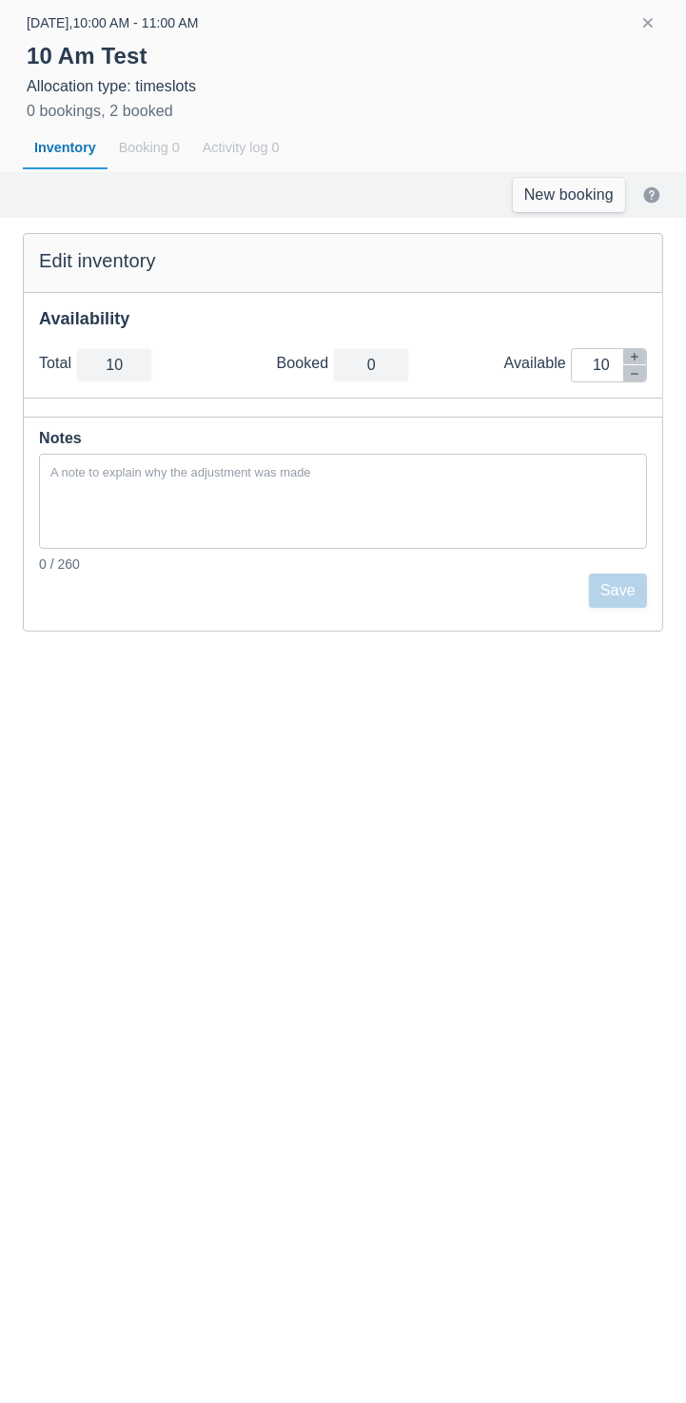
scroll to position [0, 650]
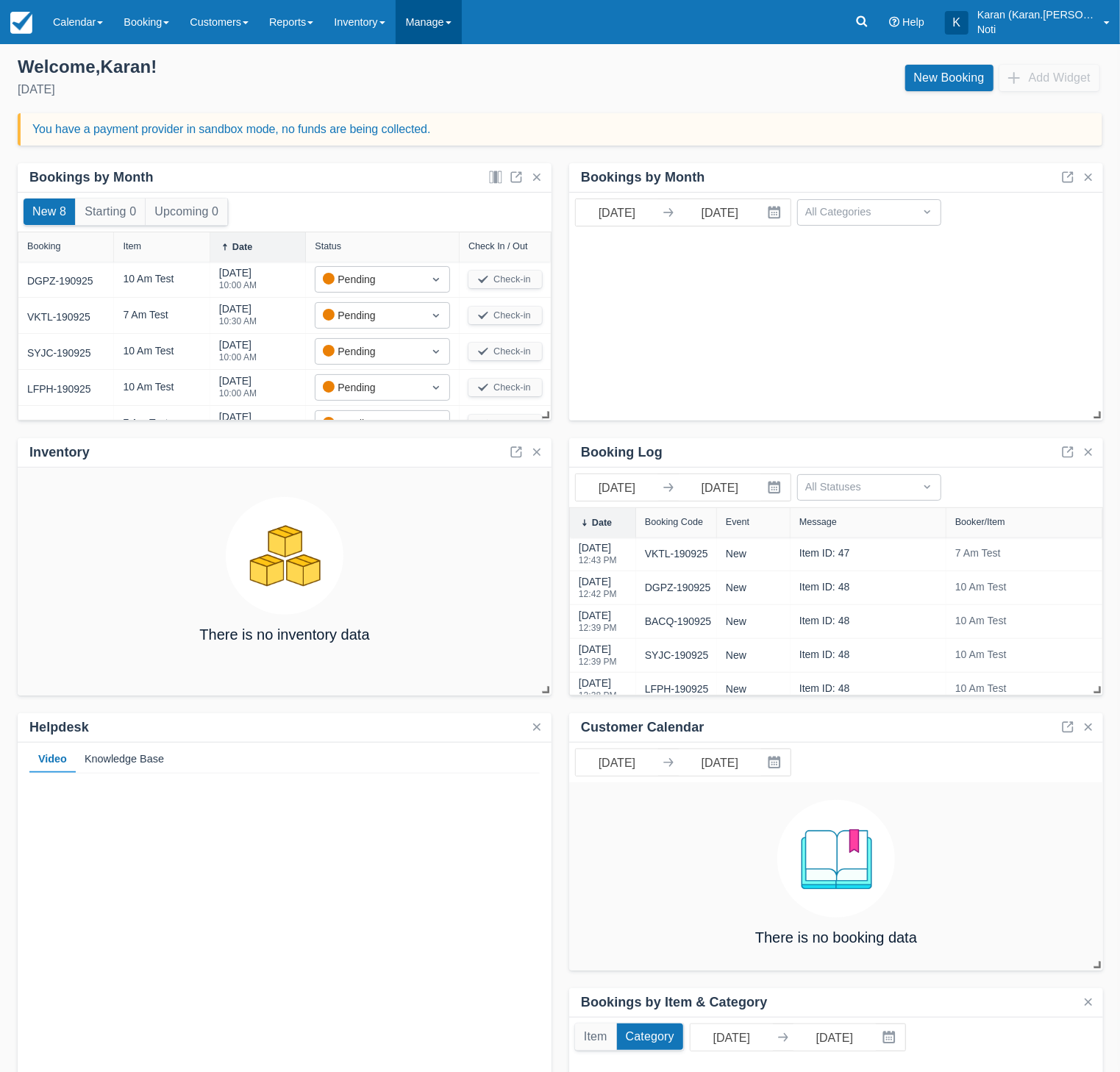
click at [437, 20] on link "Manage" at bounding box center [429, 22] width 66 height 44
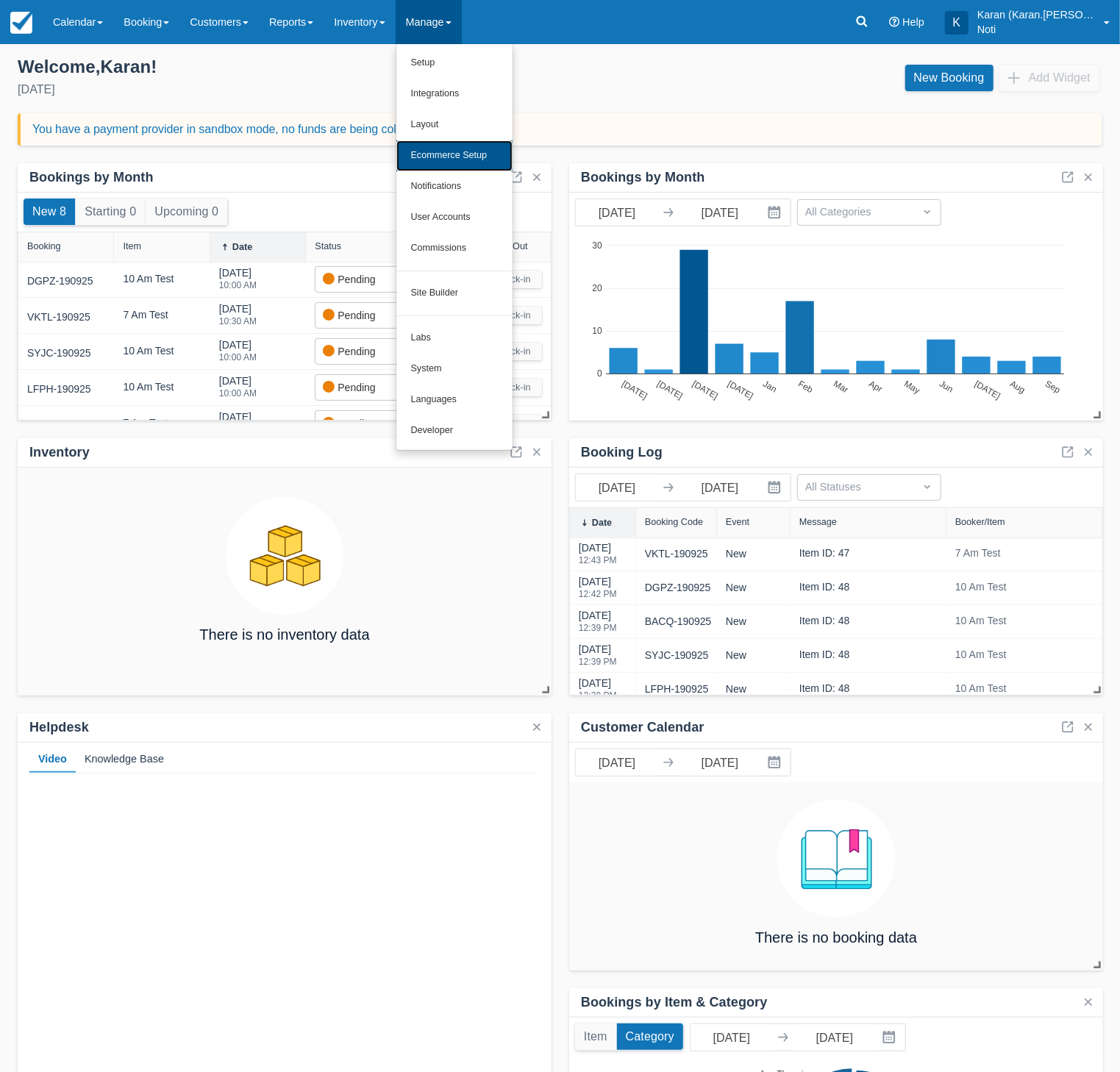
click at [472, 151] on link "Ecommerce Setup" at bounding box center [454, 156] width 116 height 31
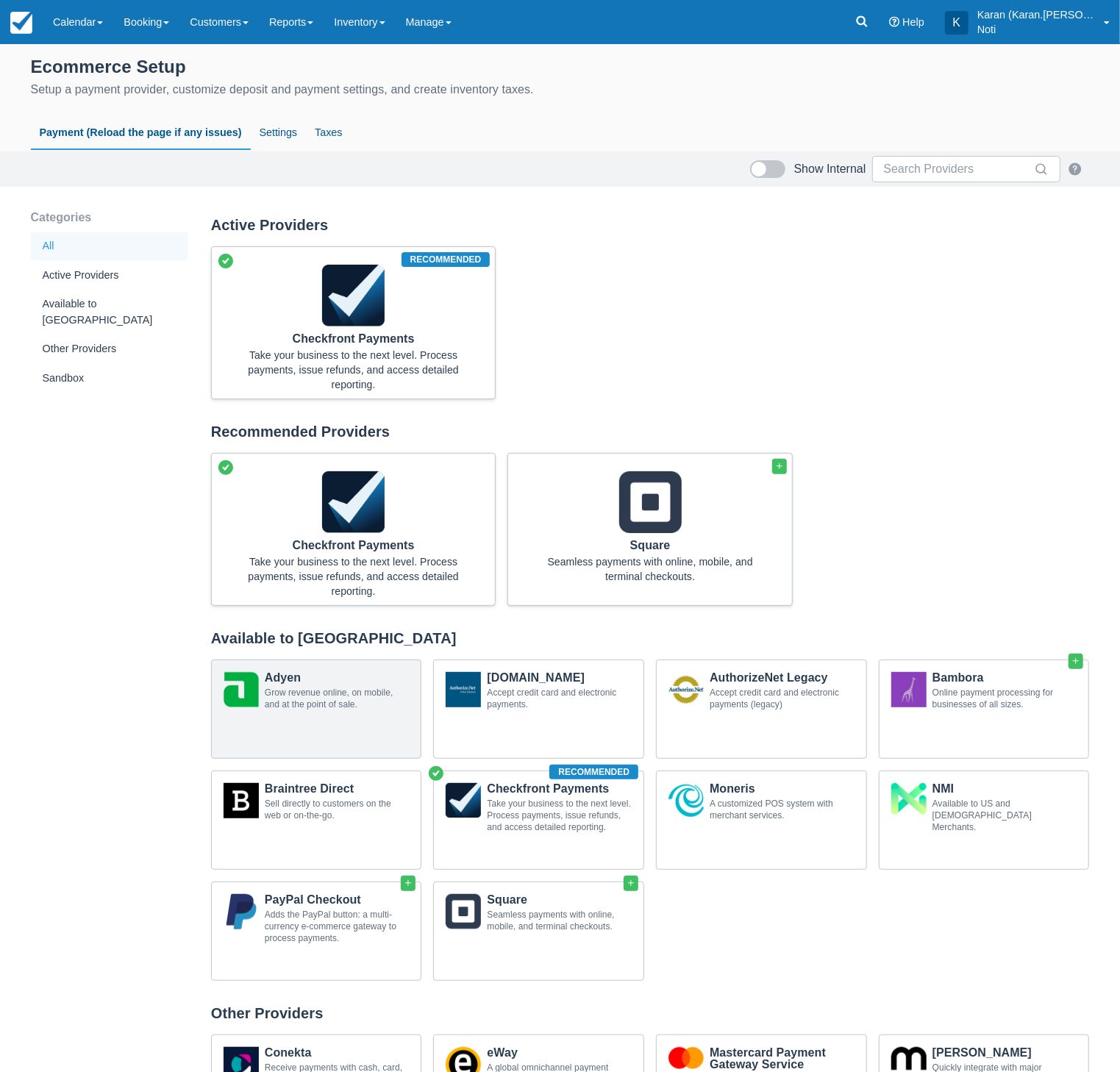
click at [295, 667] on div "Adyen Grow revenue online, on mobile, and at the point of sale." at bounding box center [316, 693] width 209 height 65
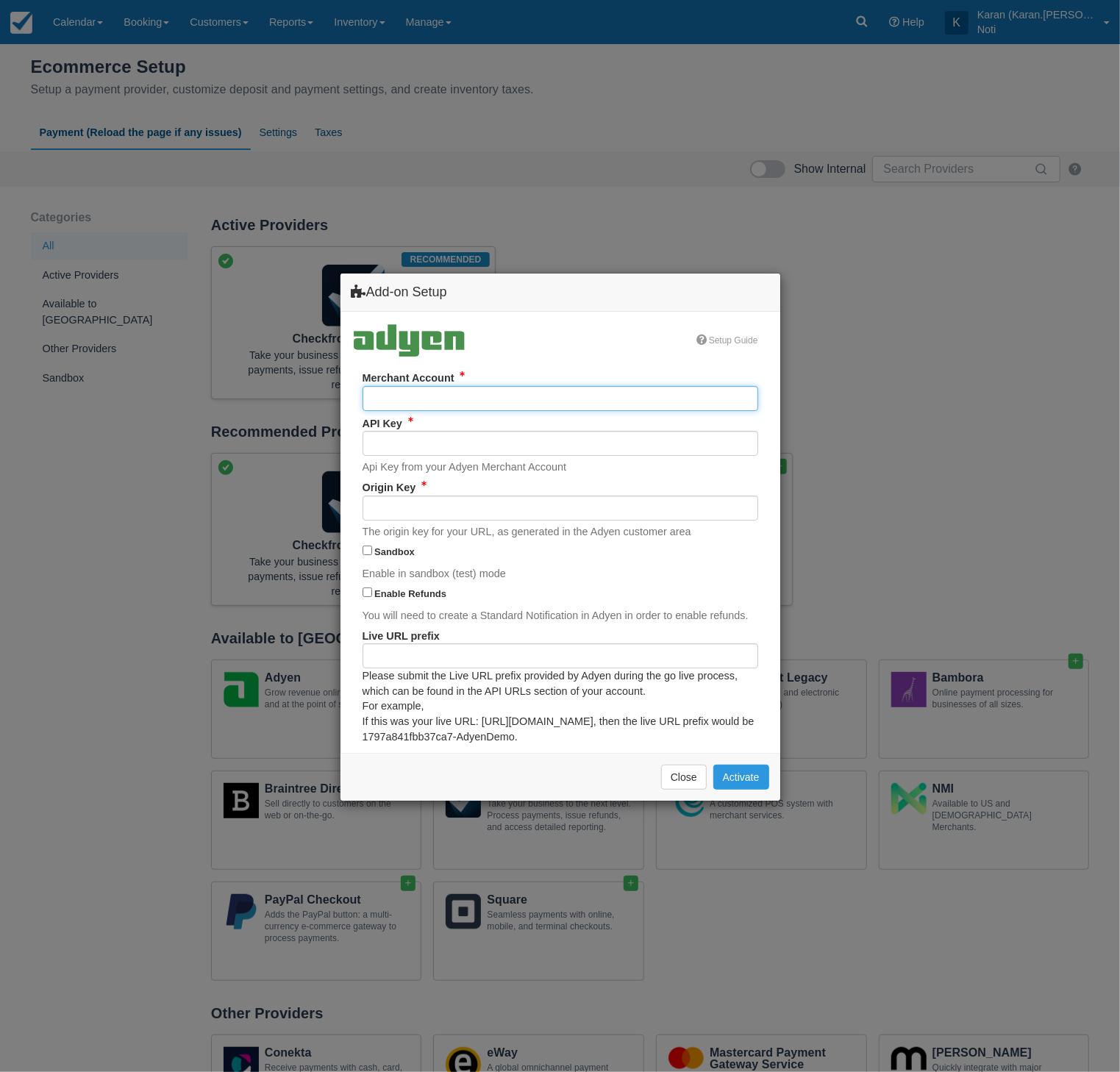
click at [502, 398] on input "Merchant Account" at bounding box center [560, 398] width 396 height 25
paste input "SandboxVRGlobalAllLocationsECOM"
type input "SandboxVRGlobalAllLocationsECOM"
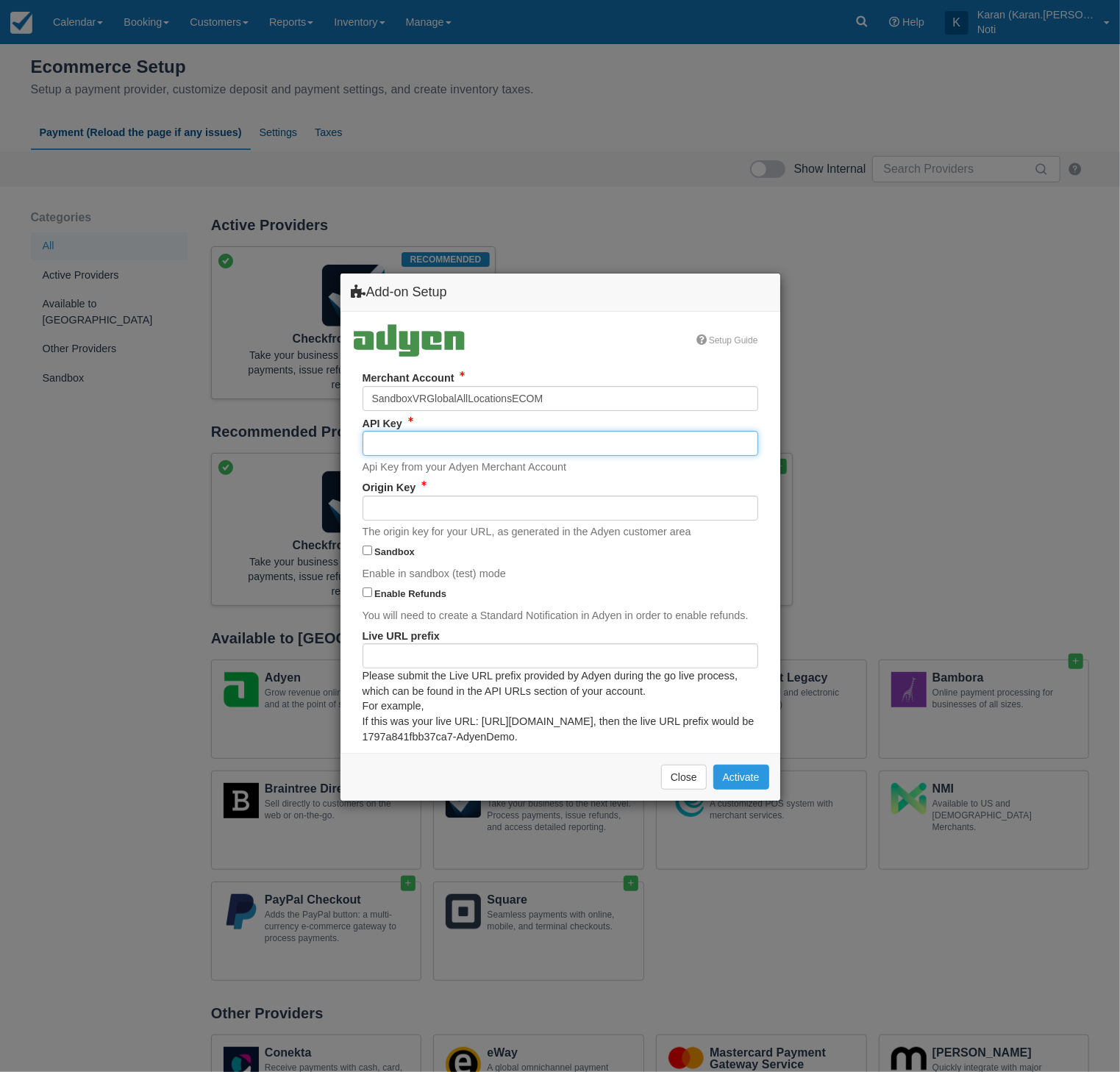
click at [553, 441] on input "API Key" at bounding box center [560, 443] width 396 height 25
paste input "AQE9hmfxKYnOaR1Hw0m/n3Q5qf3Ve4pDCZFFQFNk4XSknGdHv8t6PMliByNoAf7rEOevOTPYzaoA93x…"
type input "AQE9hmfxKYnOaR1Hw0m/n3Q5qf3Ve4pDCZFFQFNk4XSknGdHv8t6PMliByNoAf7rEOevOTPYzaoA93x…"
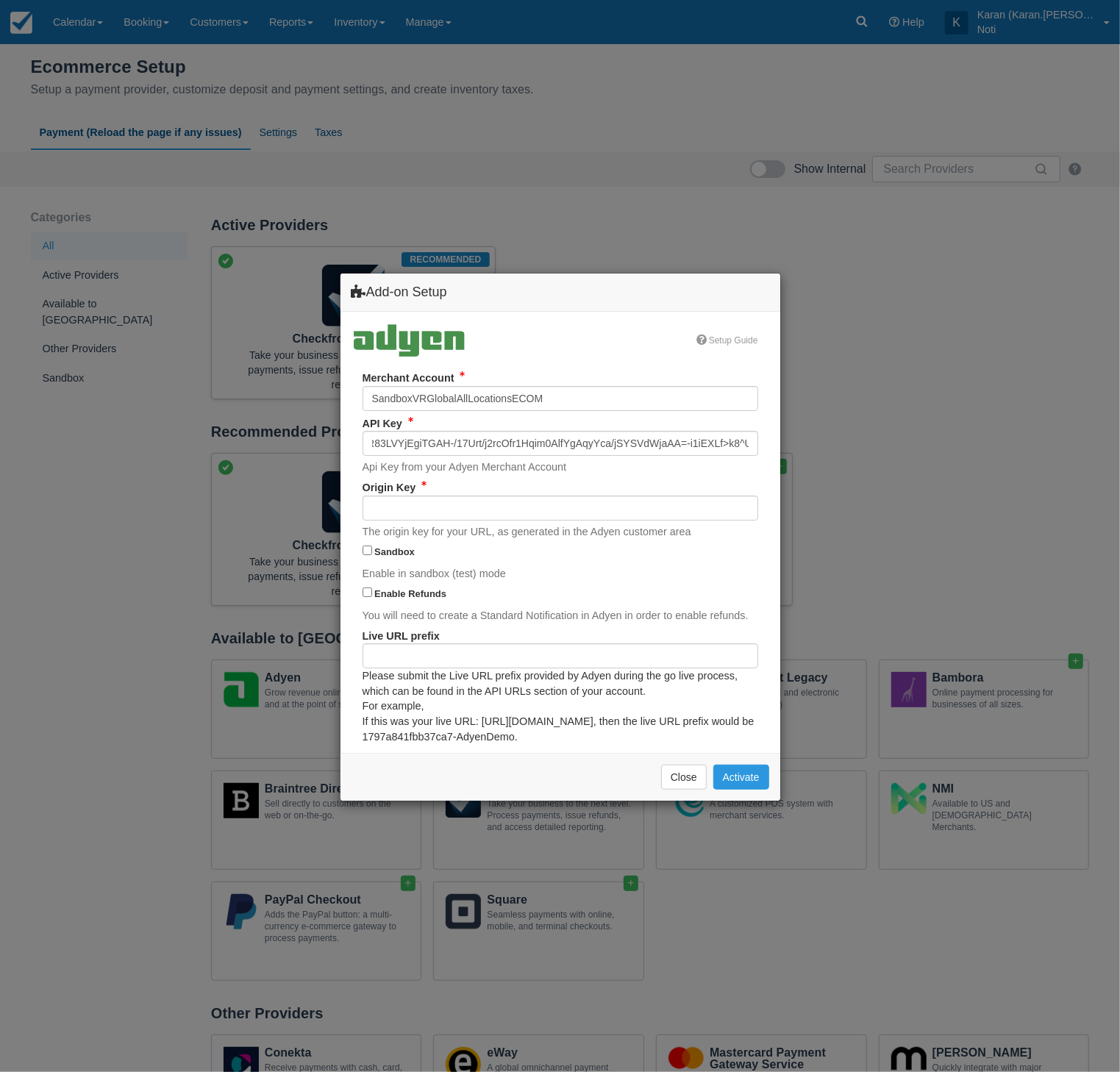
scroll to position [0, 0]
click at [482, 511] on input "Origin Key" at bounding box center [560, 508] width 396 height 25
paste input "pub.v2.CV9NFS2WLZJZS8Z3.aHR0cHM6Ly9zYW5kYm94dnJkZXYuY2hlY2tmcm9udC5jb20.98Wfg0z…"
type input "pub.v2.CV9NFS2WLZJZS8Z3.aHR0cHM6Ly9zYW5kYm94dnJkZXYuY2hlY2tmcm9udC5jb20.98Wfg0z…"
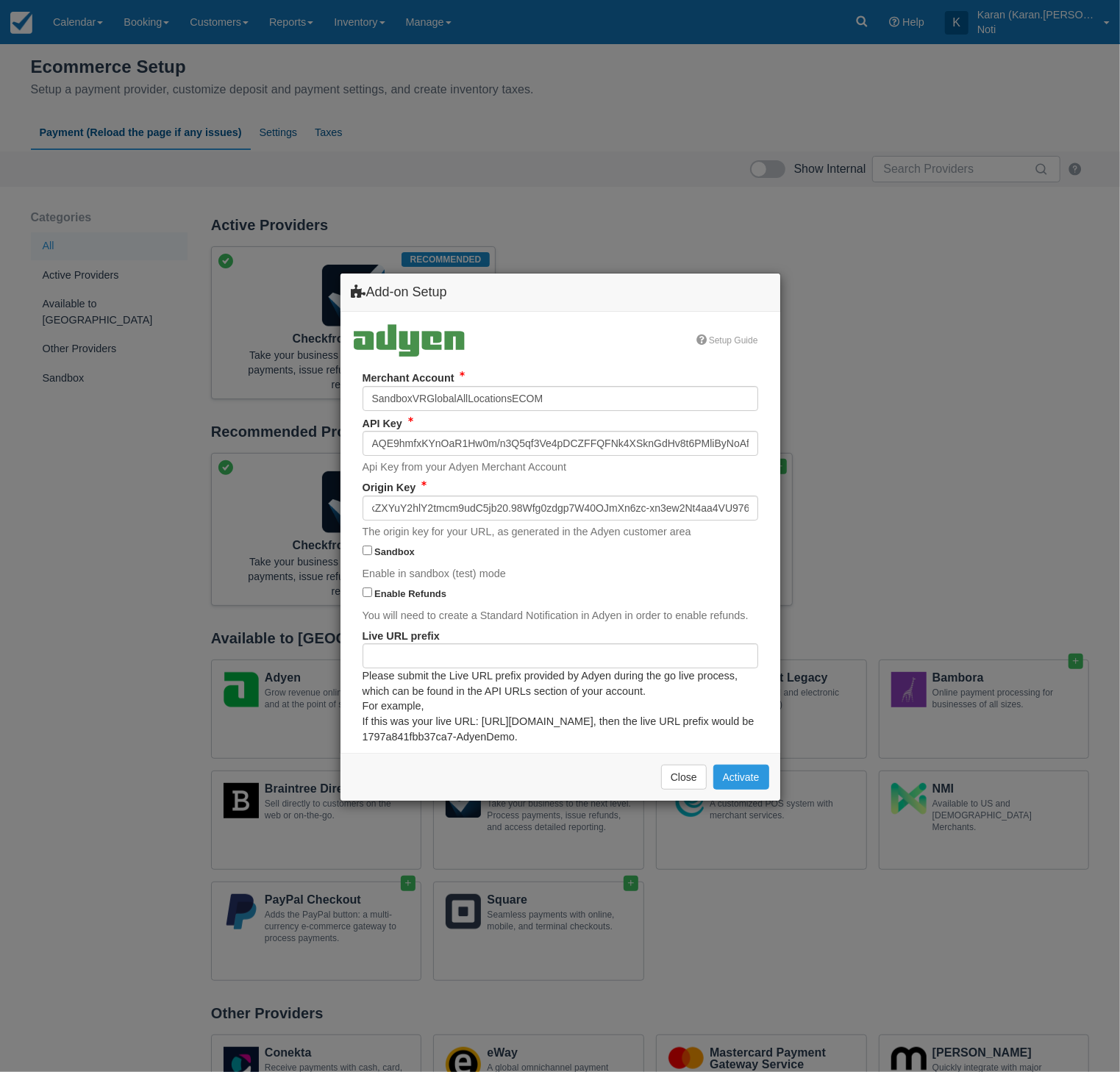
scroll to position [0, 0]
click at [449, 655] on input "Live URL prefix" at bounding box center [560, 655] width 396 height 25
paste input "c36f8fceea68c6f8-SandboxVRGlobalAllLocatio"
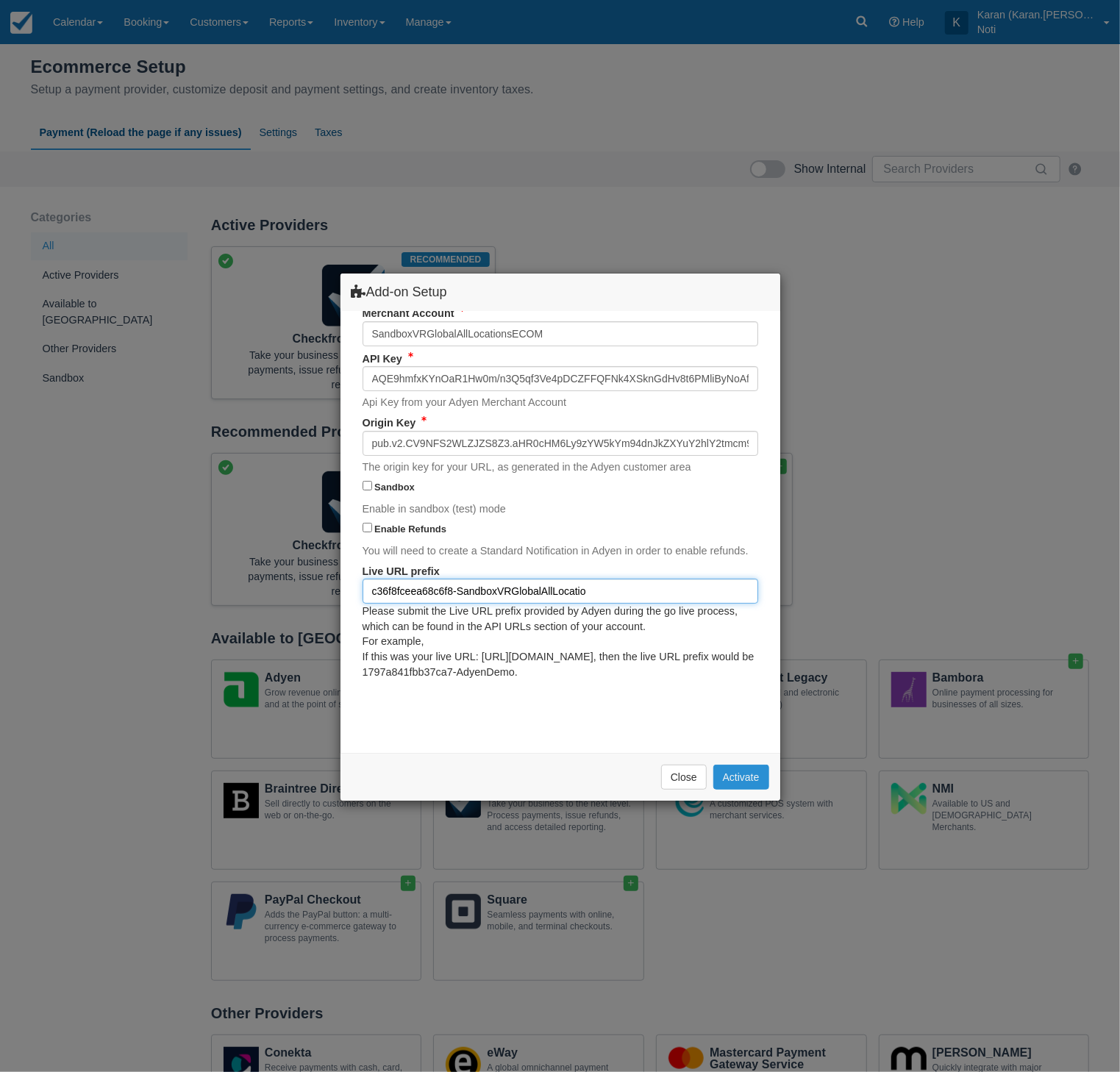
type input "c36f8fceea68c6f8-SandboxVRGlobalAllLocatio"
click at [745, 771] on button "Activate" at bounding box center [741, 777] width 56 height 25
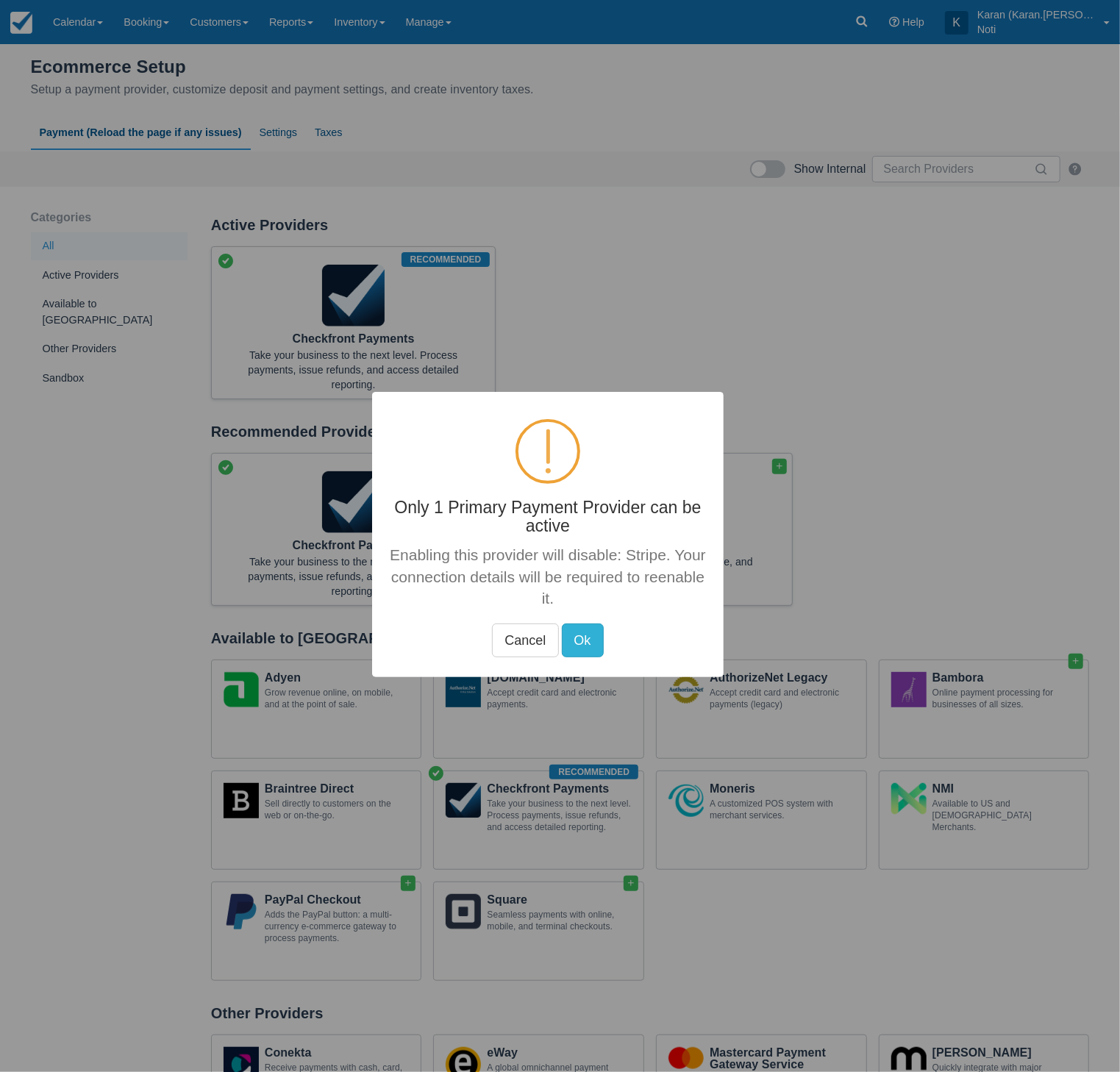
click at [584, 624] on button "Ok" at bounding box center [582, 641] width 42 height 34
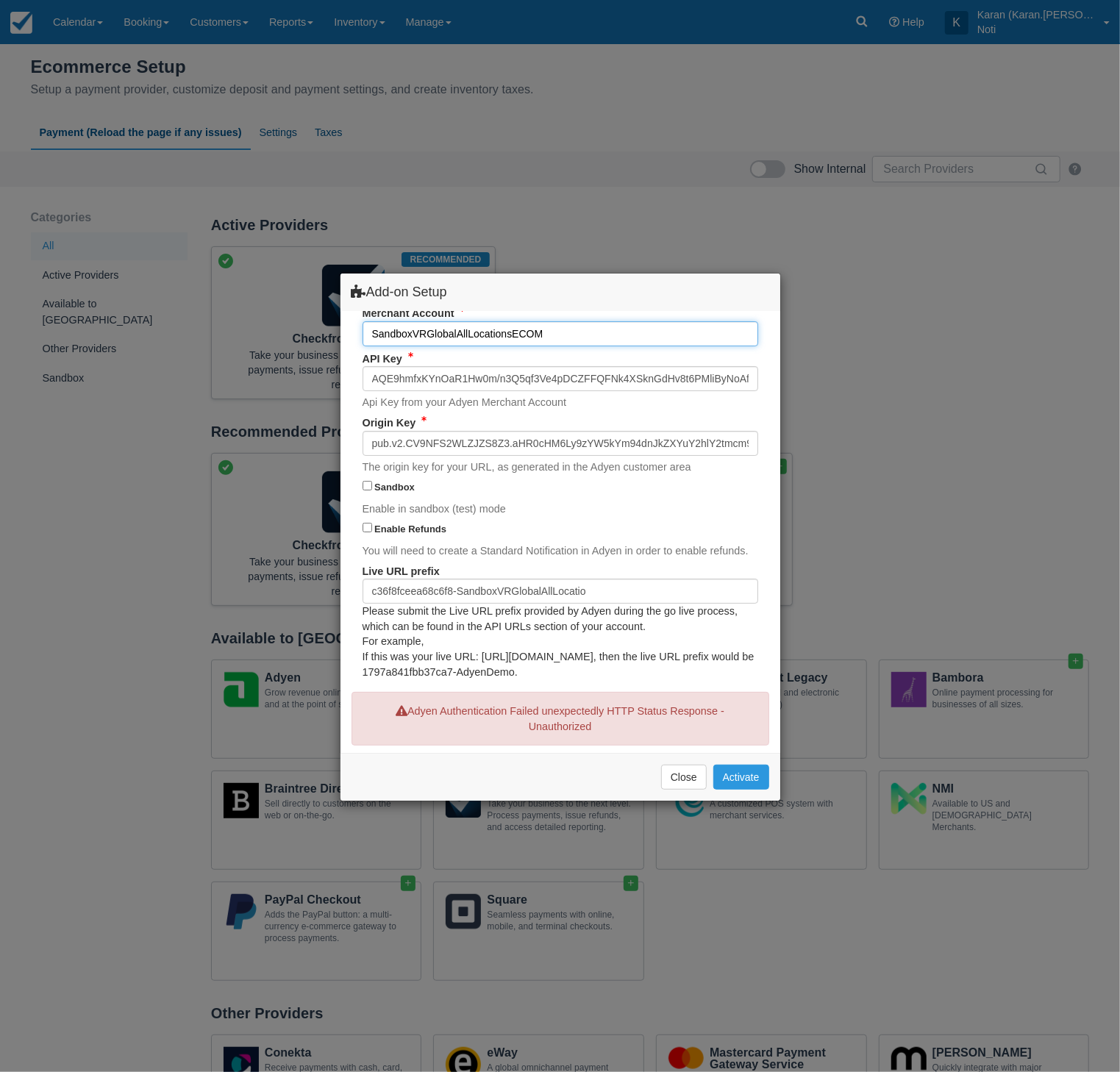
scroll to position [230, 0]
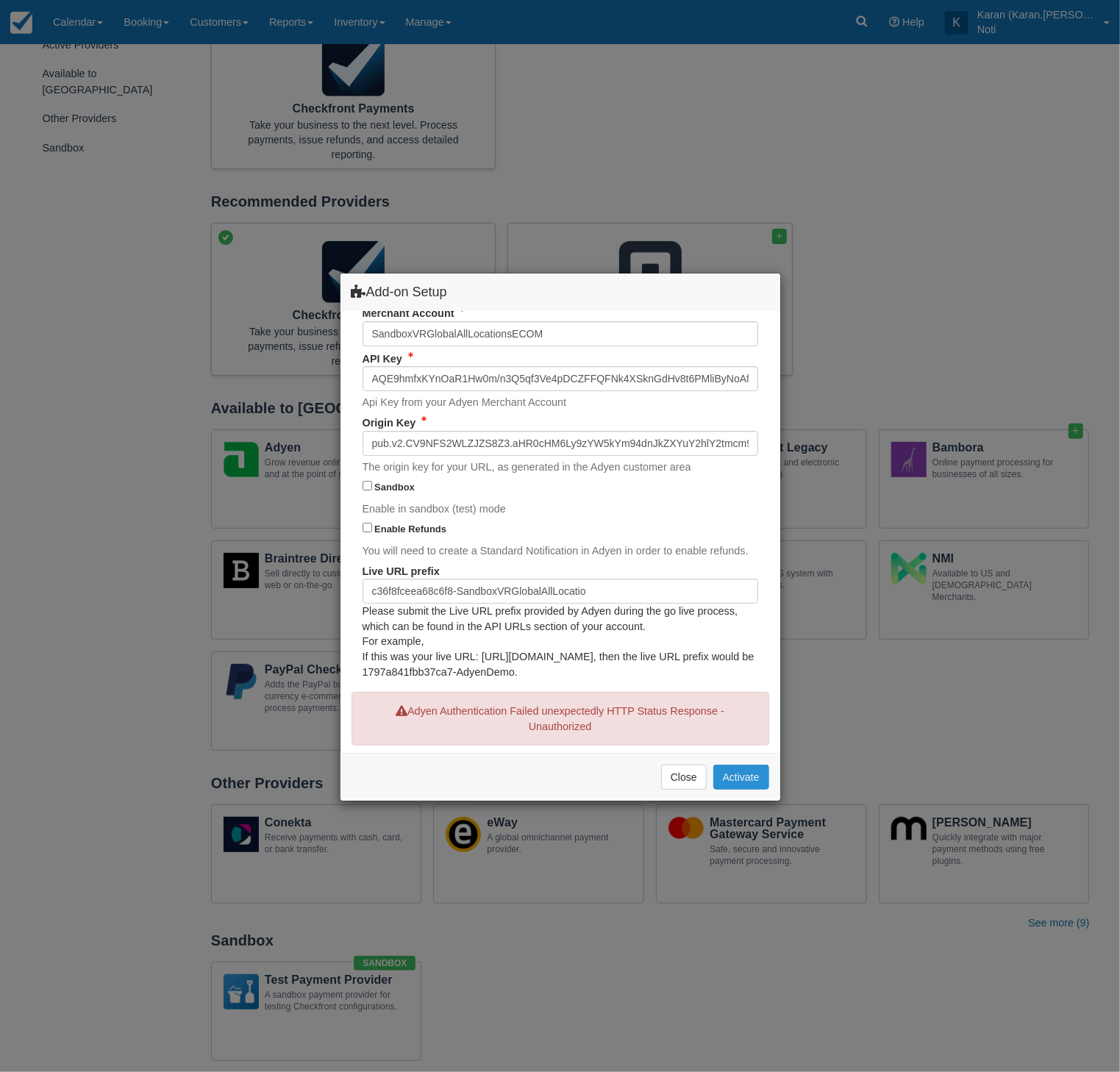
click at [750, 777] on button "Activate" at bounding box center [741, 777] width 56 height 25
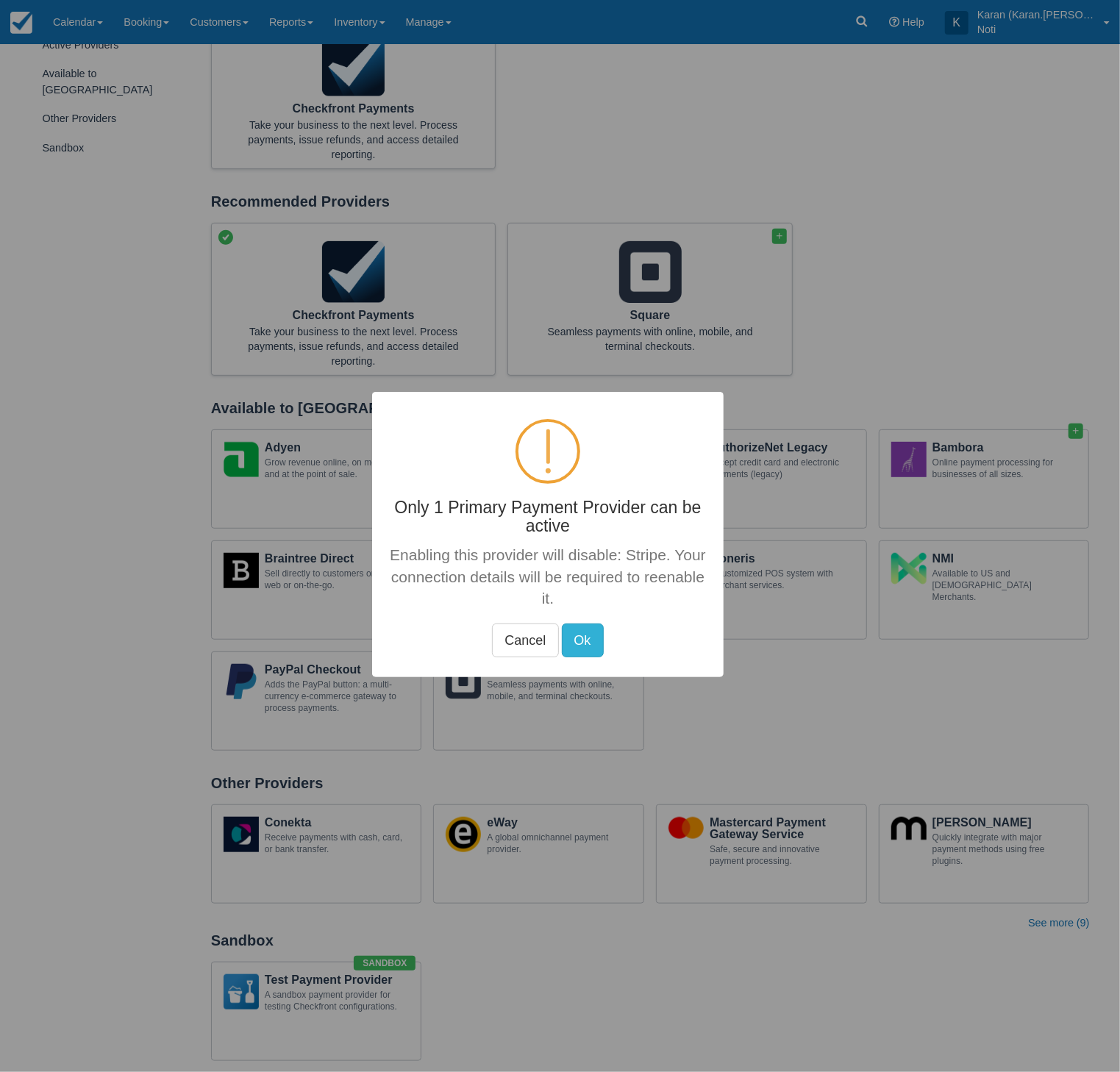
click at [574, 624] on button "Ok" at bounding box center [582, 641] width 42 height 34
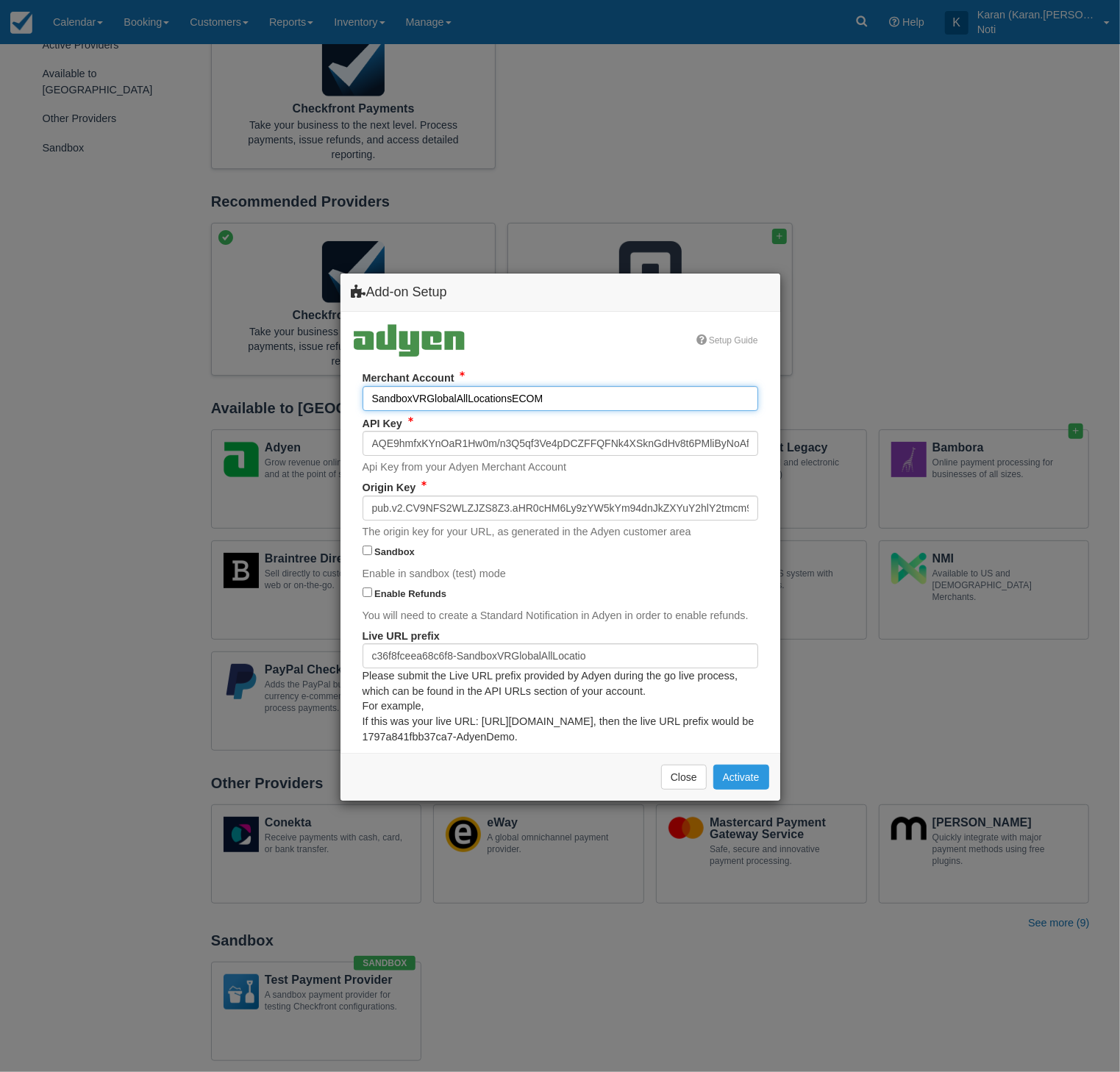
scroll to position [80, 0]
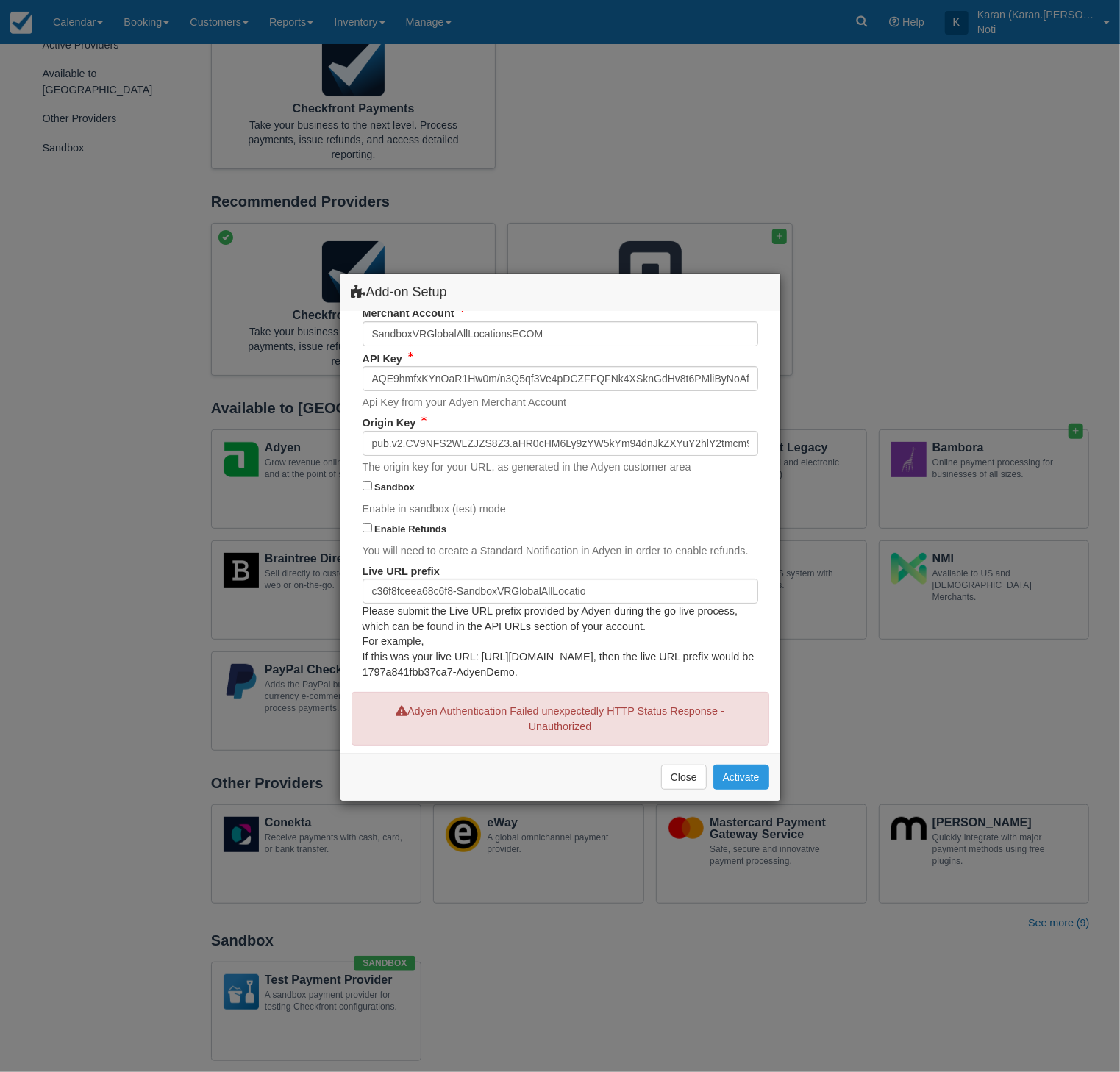
click at [466, 73] on div "Add-on Setup Setup Guide Merchant Account SandboxVRGlobalAllLocationsECOM API K…" at bounding box center [560, 536] width 1120 height 1072
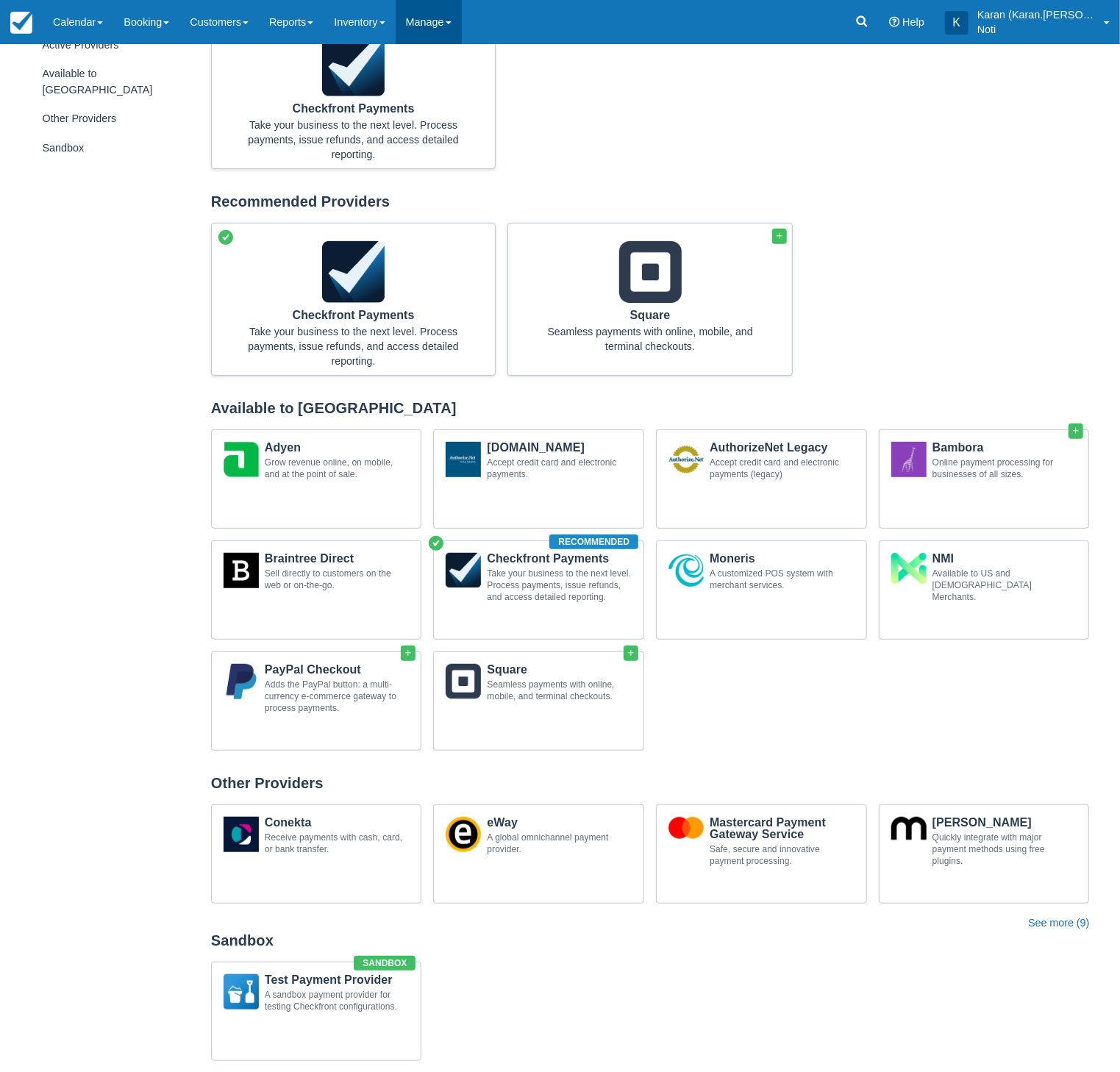
click at [445, 22] on link "Manage" at bounding box center [429, 22] width 66 height 44
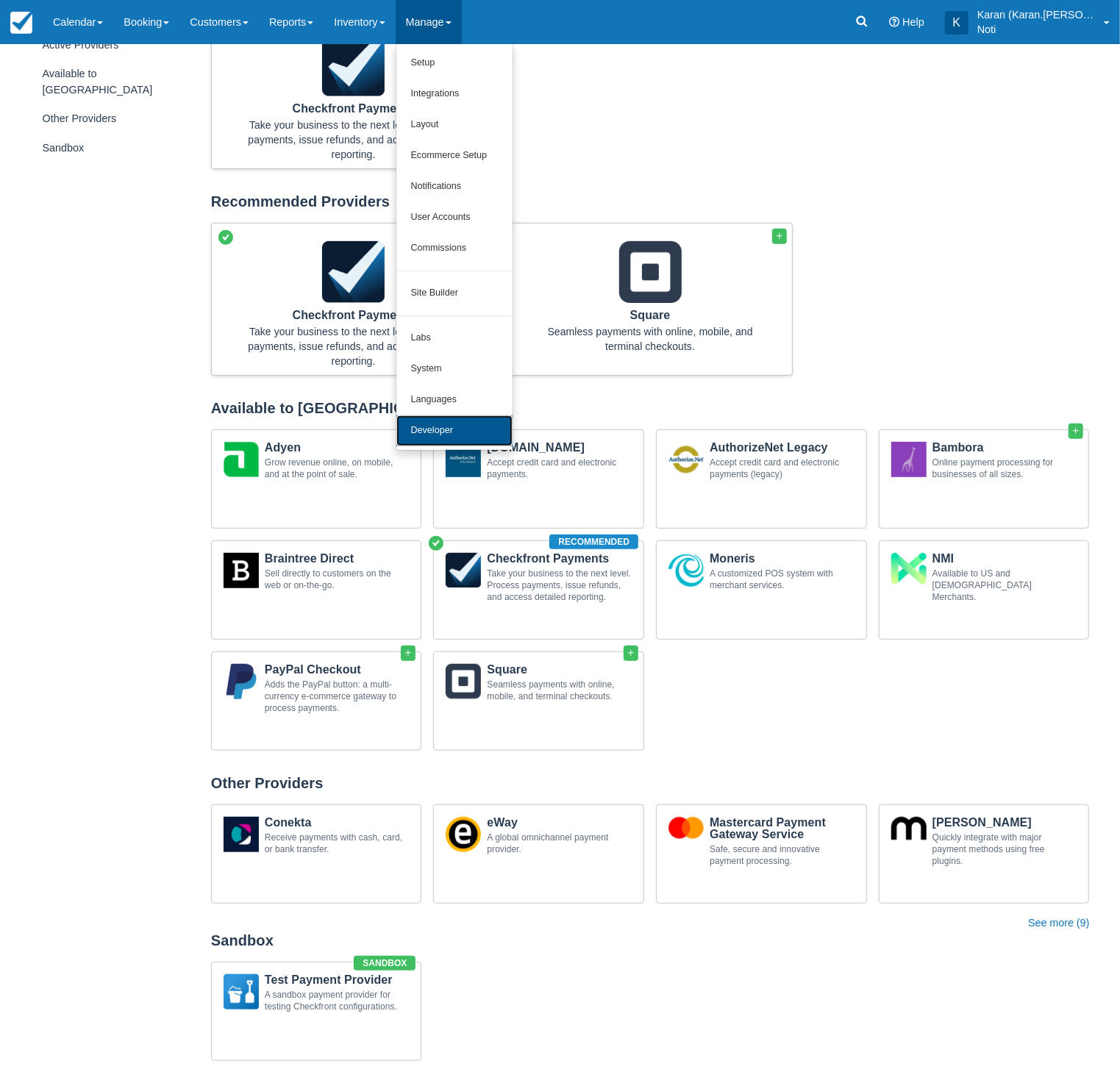
click at [470, 431] on link "Developer" at bounding box center [454, 431] width 116 height 31
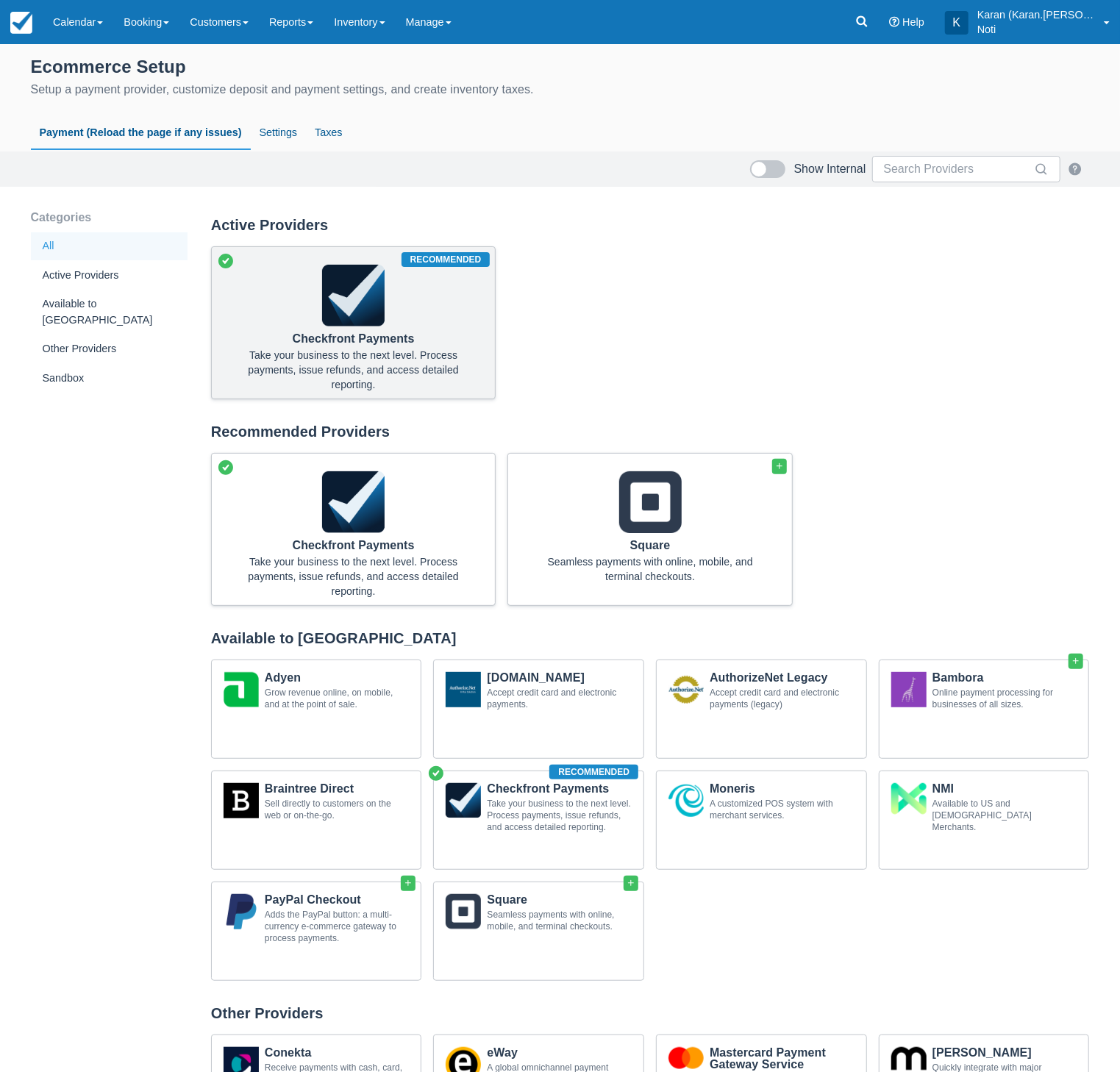
click at [359, 305] on img at bounding box center [353, 295] width 63 height 63
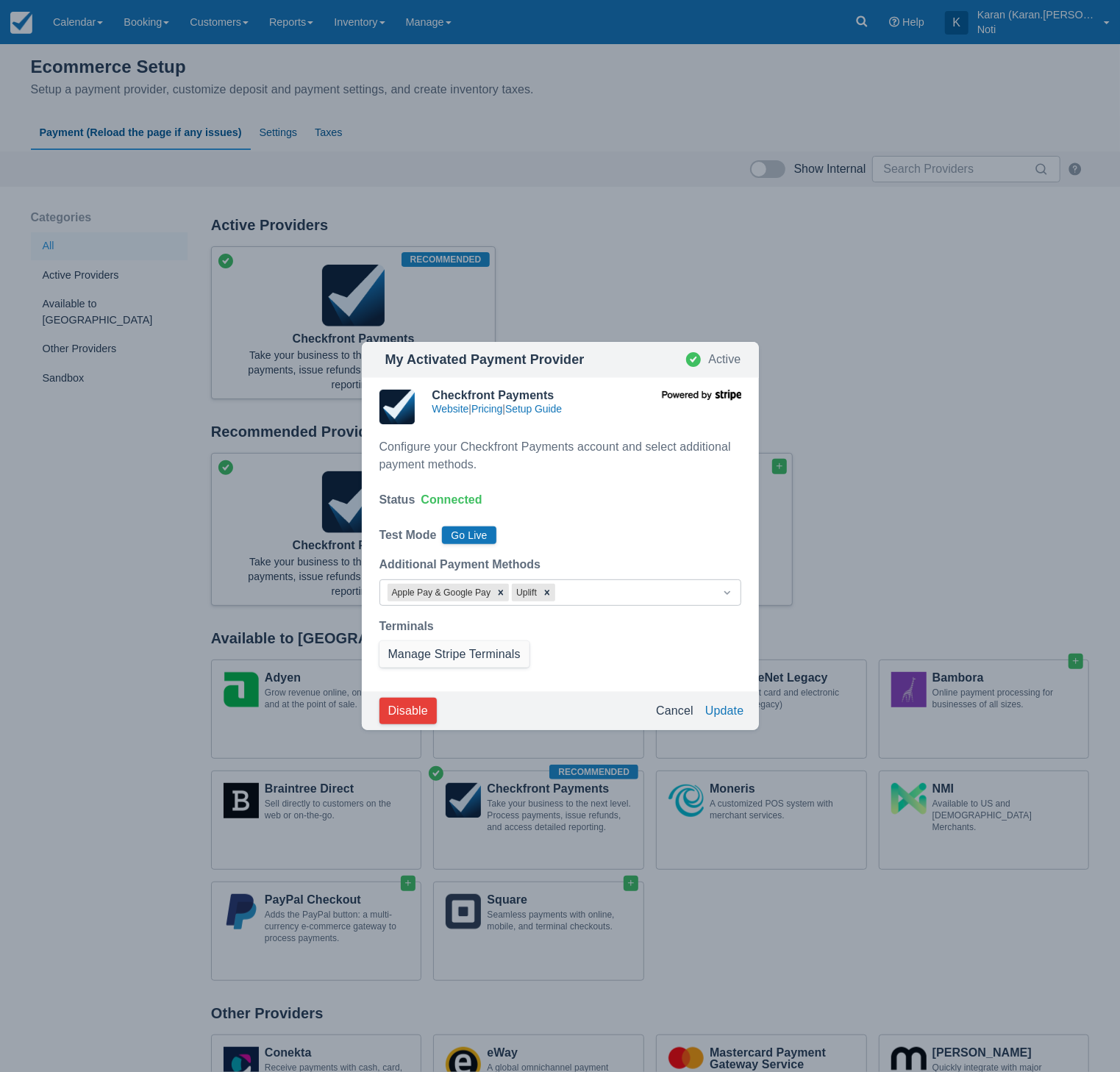
drag, startPoint x: 403, startPoint y: 710, endPoint x: 412, endPoint y: 707, distance: 9.5
click at [403, 710] on button "Disable" at bounding box center [408, 711] width 57 height 26
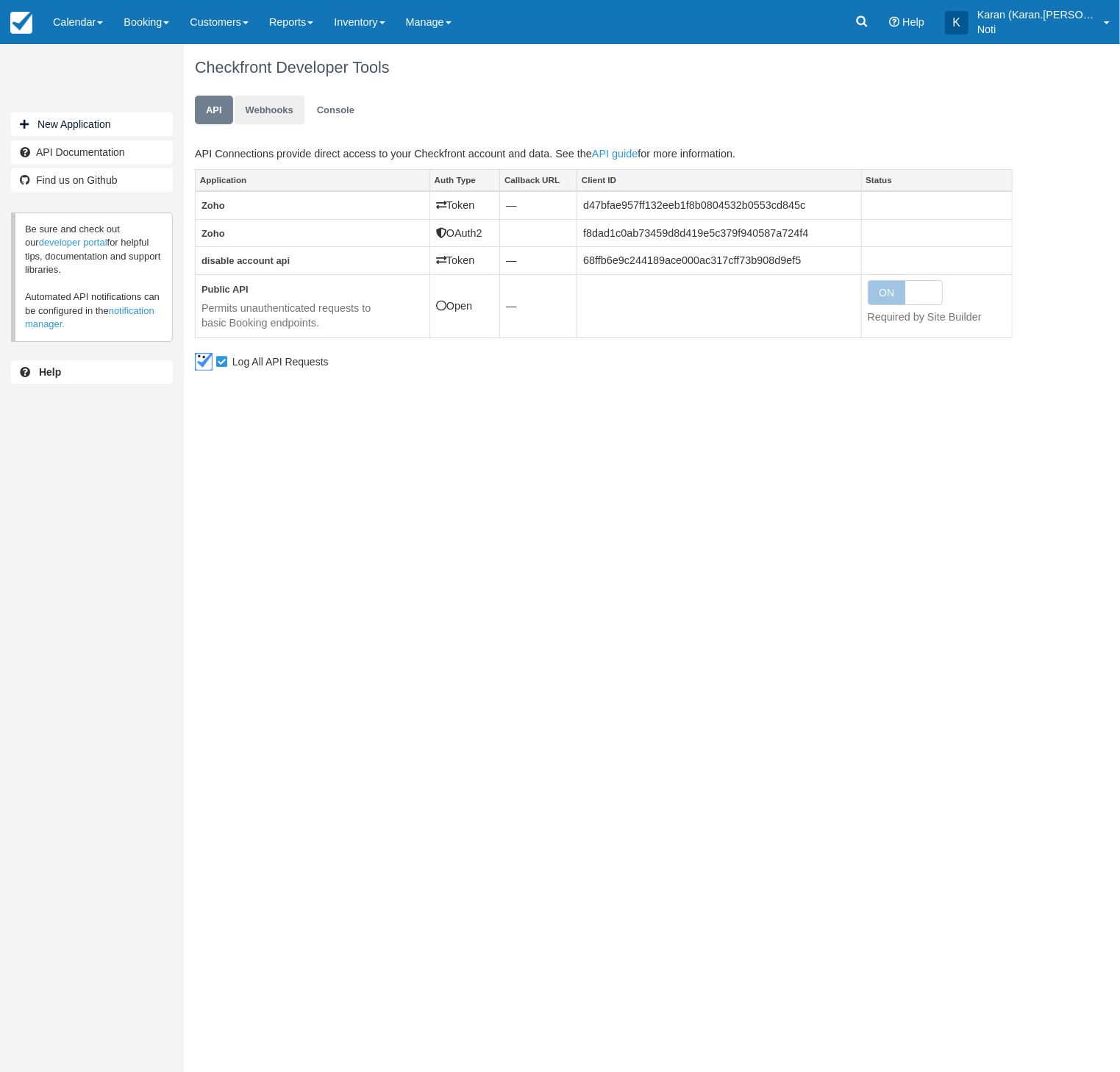
click at [267, 113] on link "Webhooks" at bounding box center [269, 110] width 70 height 29
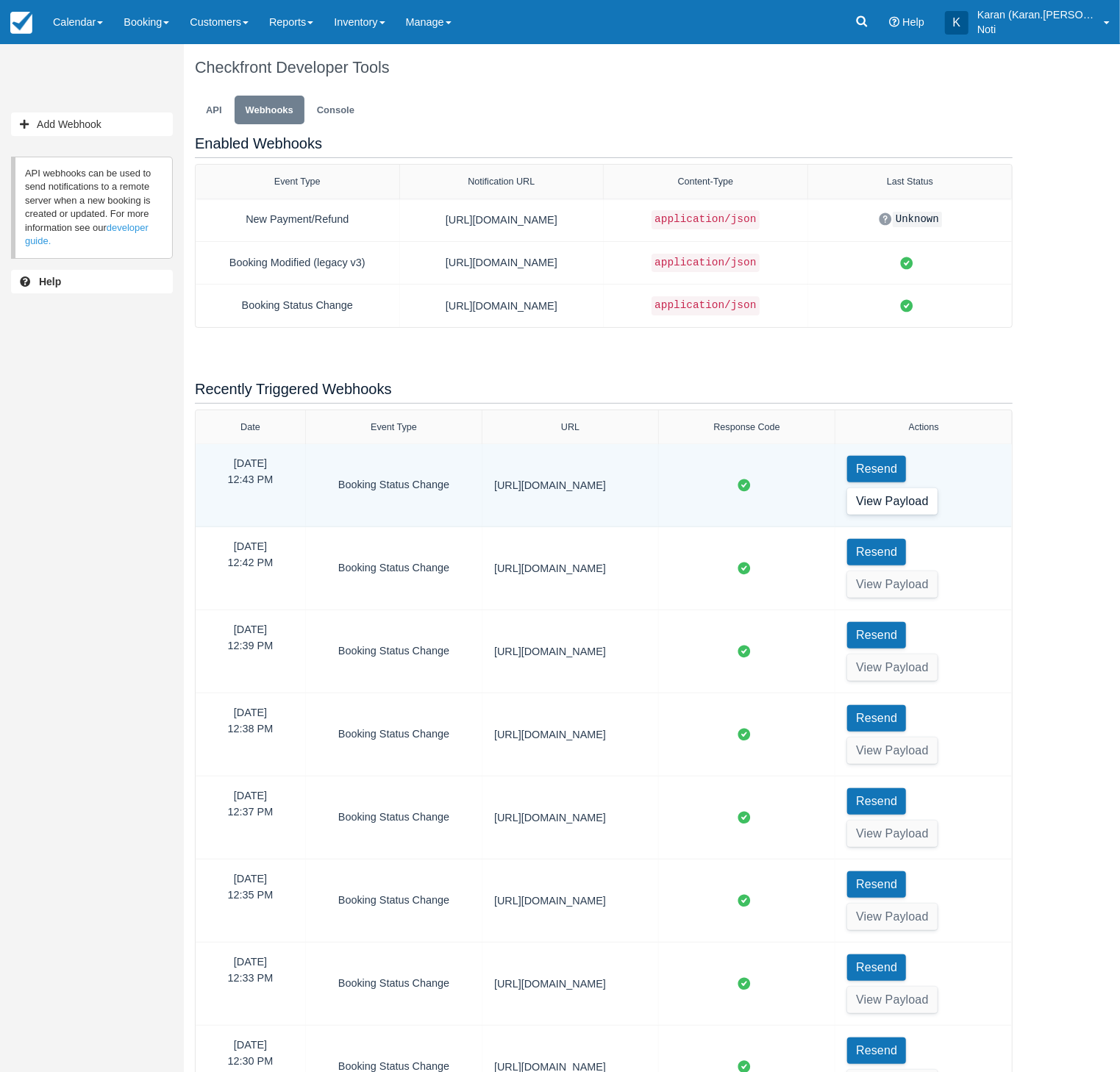
click at [910, 499] on button "View Payload" at bounding box center [892, 502] width 90 height 26
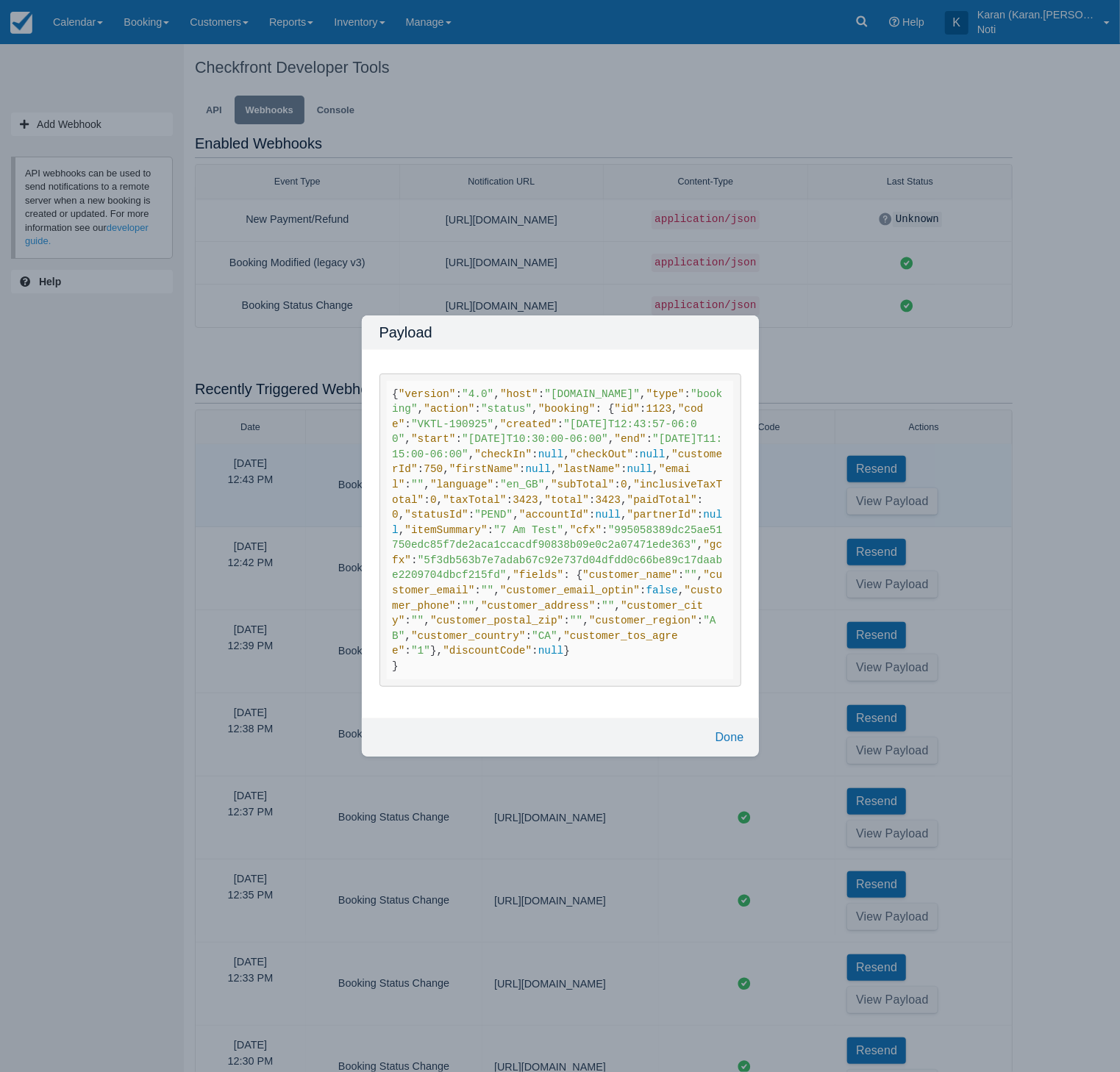
click at [828, 366] on div "Payload { "version" : "4.0" , "host" : "test-karan.checkfront.com" , "type" : "…" at bounding box center [560, 536] width 1120 height 1072
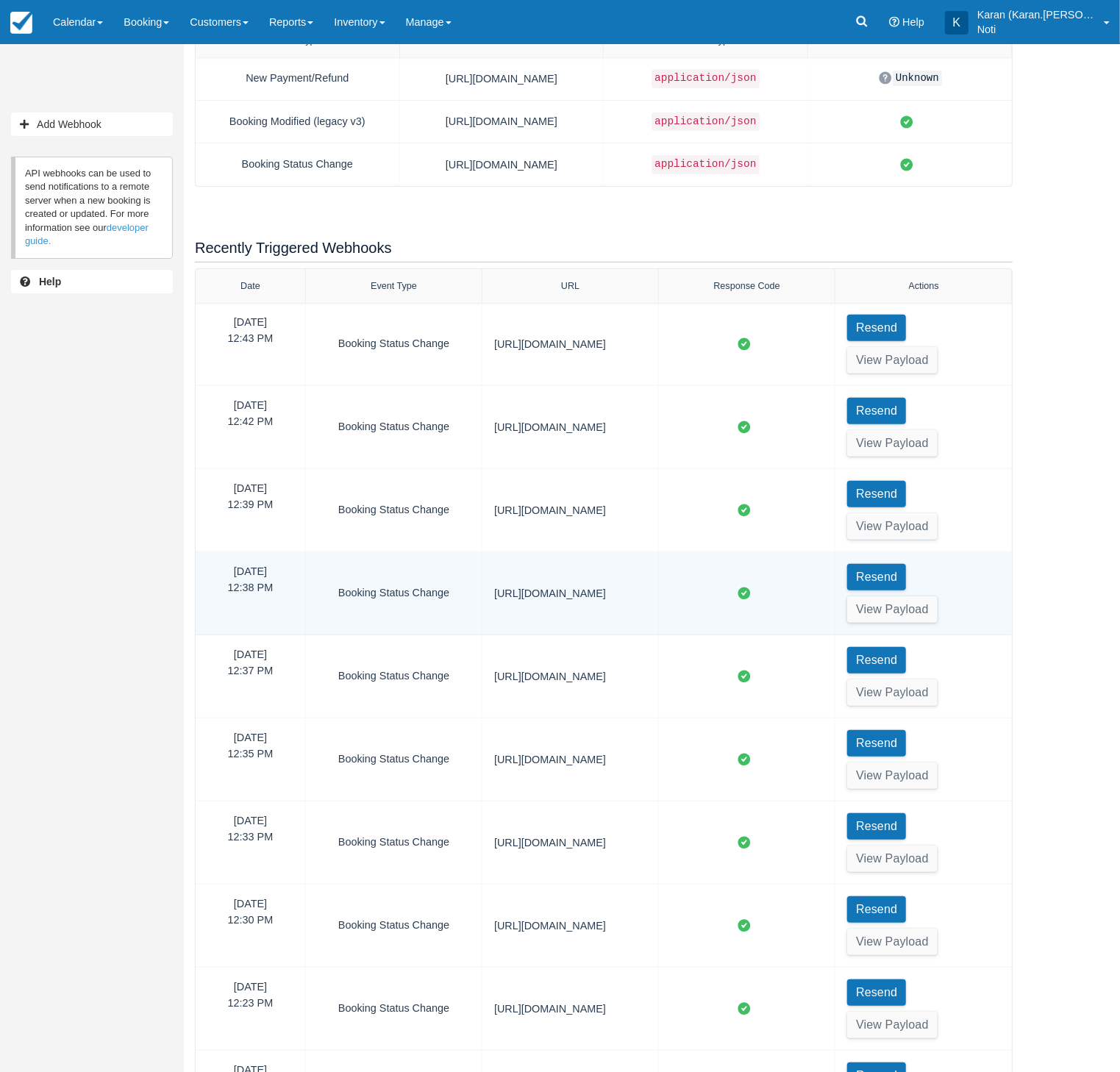
scroll to position [240, 0]
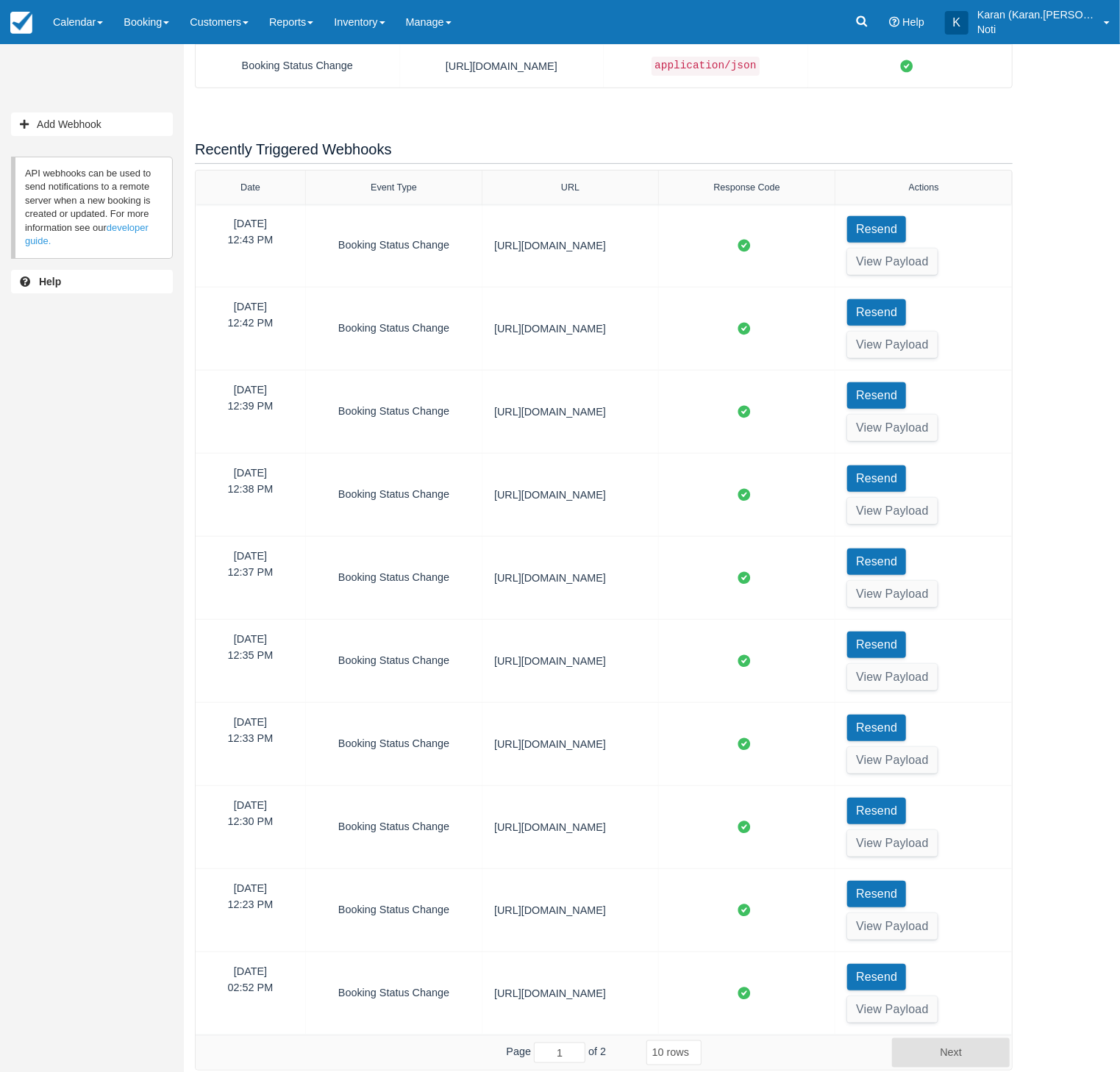
click at [687, 1048] on select "5 rows 10 rows 20 rows 25 rows 50 rows 100 rows" at bounding box center [673, 1053] width 55 height 25
select select "100"
click at [646, 1065] on select "5 rows 10 rows 20 rows 25 rows 50 rows 100 rows" at bounding box center [673, 1053] width 55 height 25
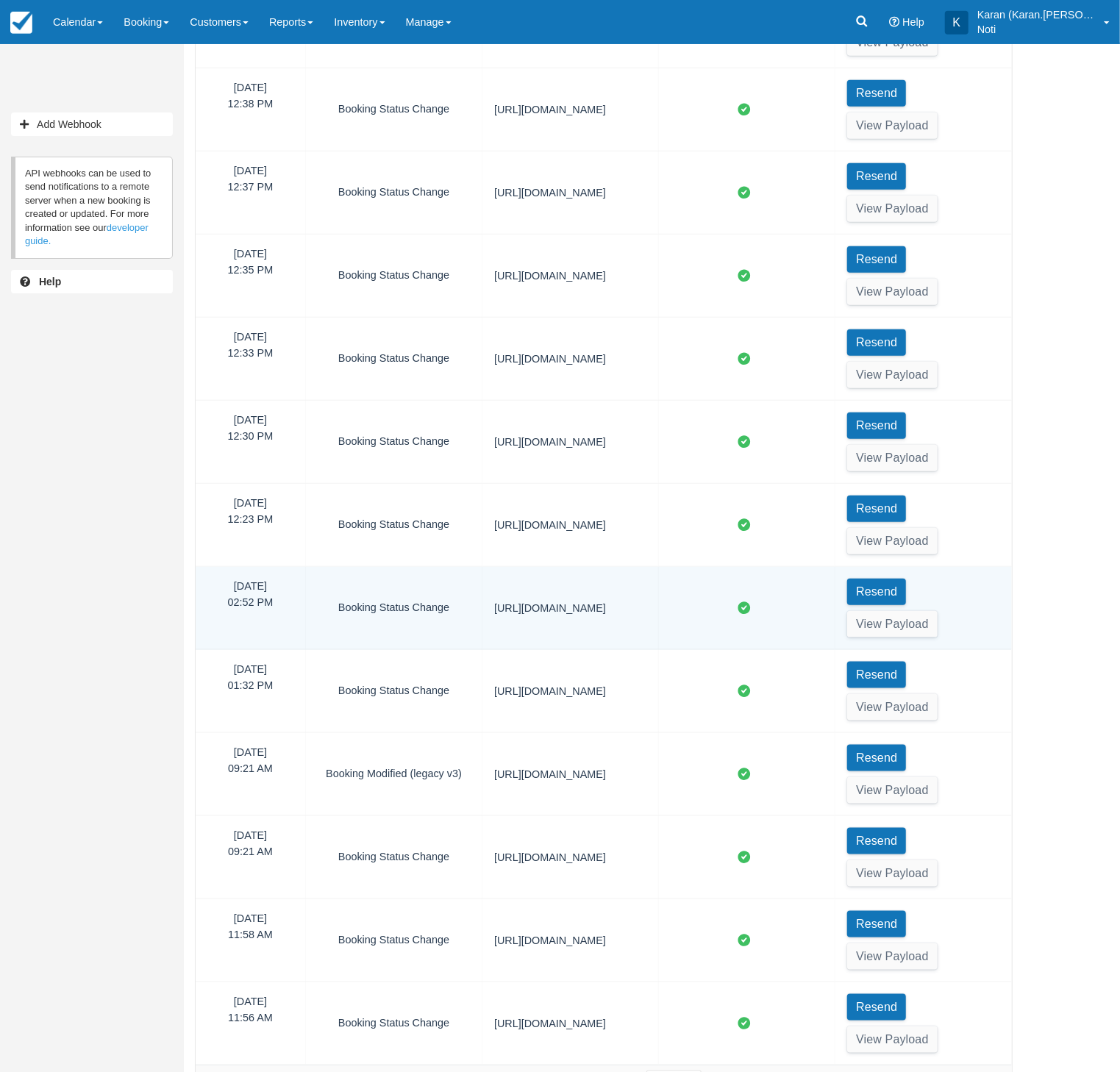
scroll to position [653, 0]
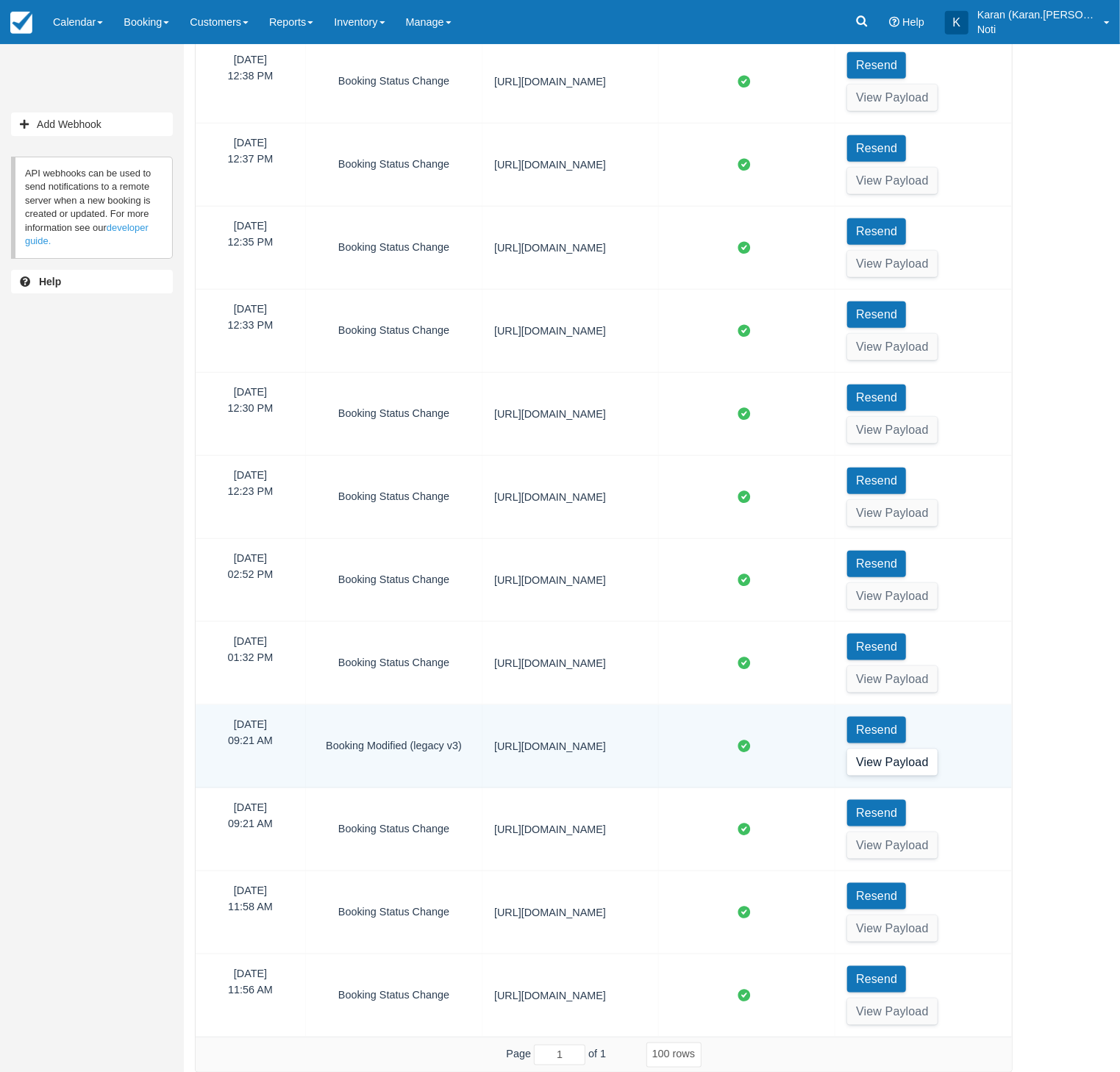
click at [909, 757] on button "View Payload" at bounding box center [892, 762] width 90 height 26
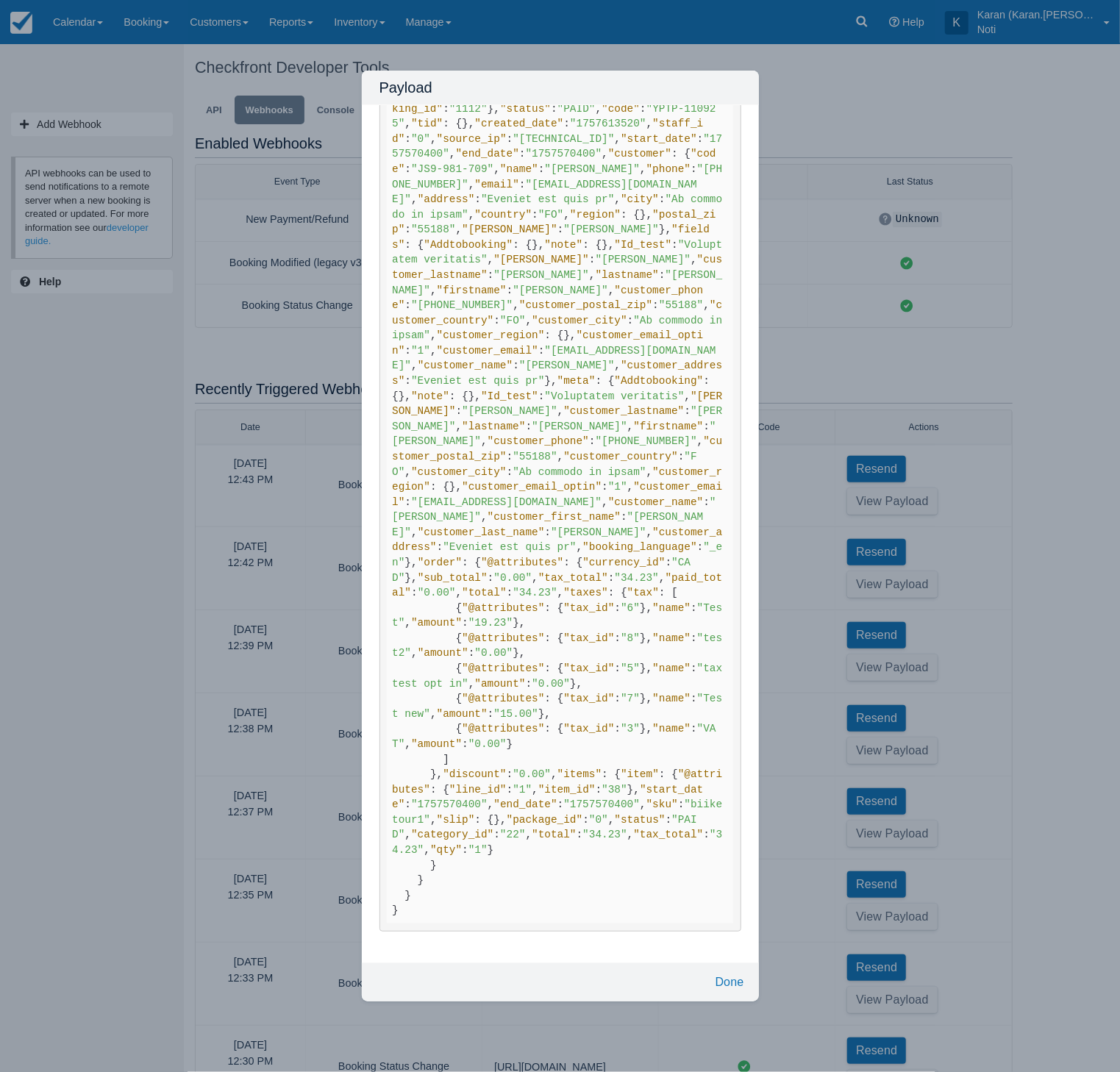
scroll to position [1295, 0]
click at [594, 636] on code "{ "@attributes" : { "version" : "2025.09.09-b3830f82" , "host" : "test-karan.ch…" at bounding box center [560, 495] width 346 height 858
drag, startPoint x: 727, startPoint y: 970, endPoint x: 727, endPoint y: 980, distance: 10.0
click at [727, 975] on button "Done" at bounding box center [730, 982] width 40 height 26
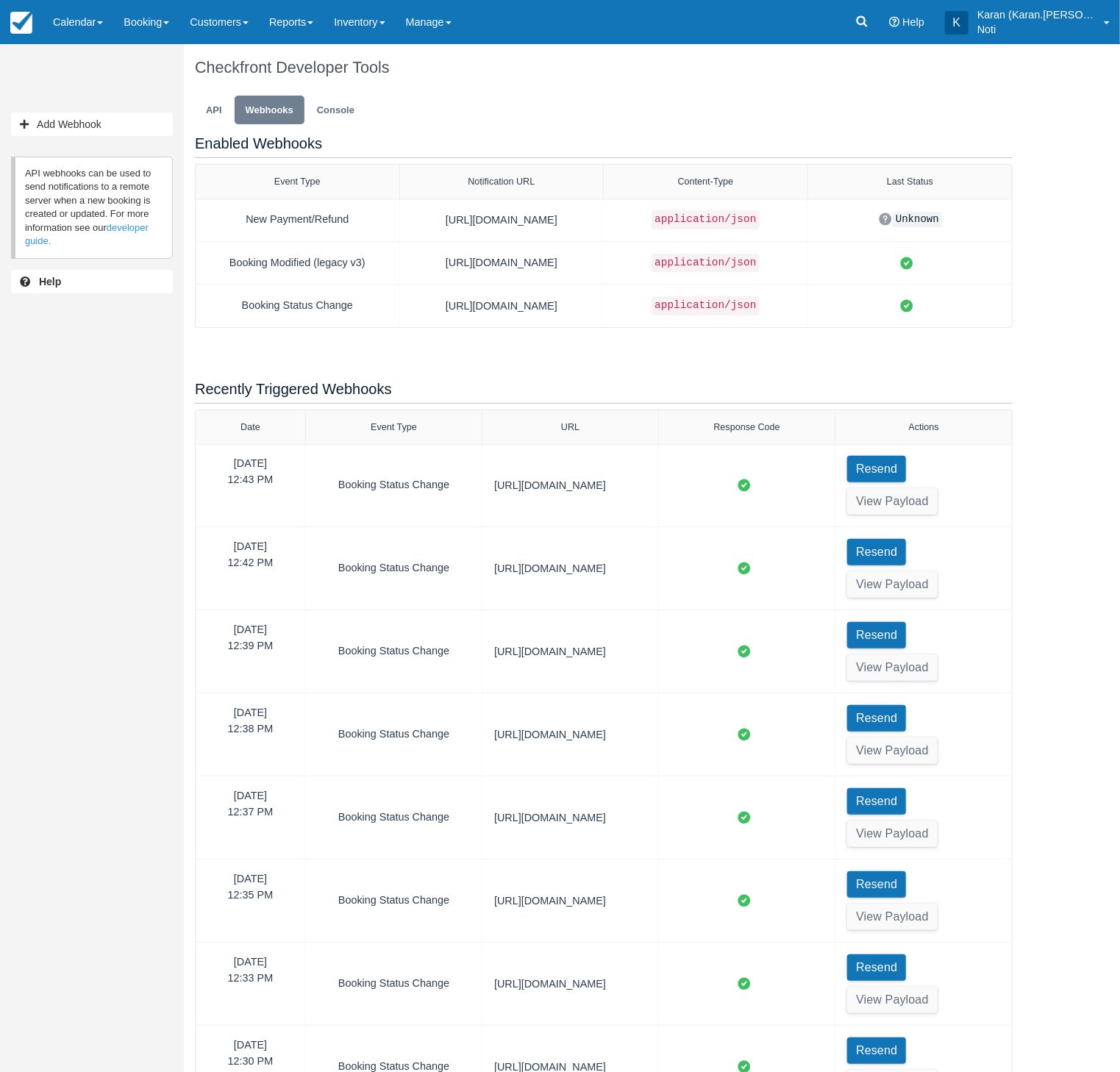
click at [727, 982] on div "19/09/25 12:43 PM Booking Status Change https://eoybido8mtk1smz.m.pipedream.net…" at bounding box center [604, 1066] width 816 height 1245
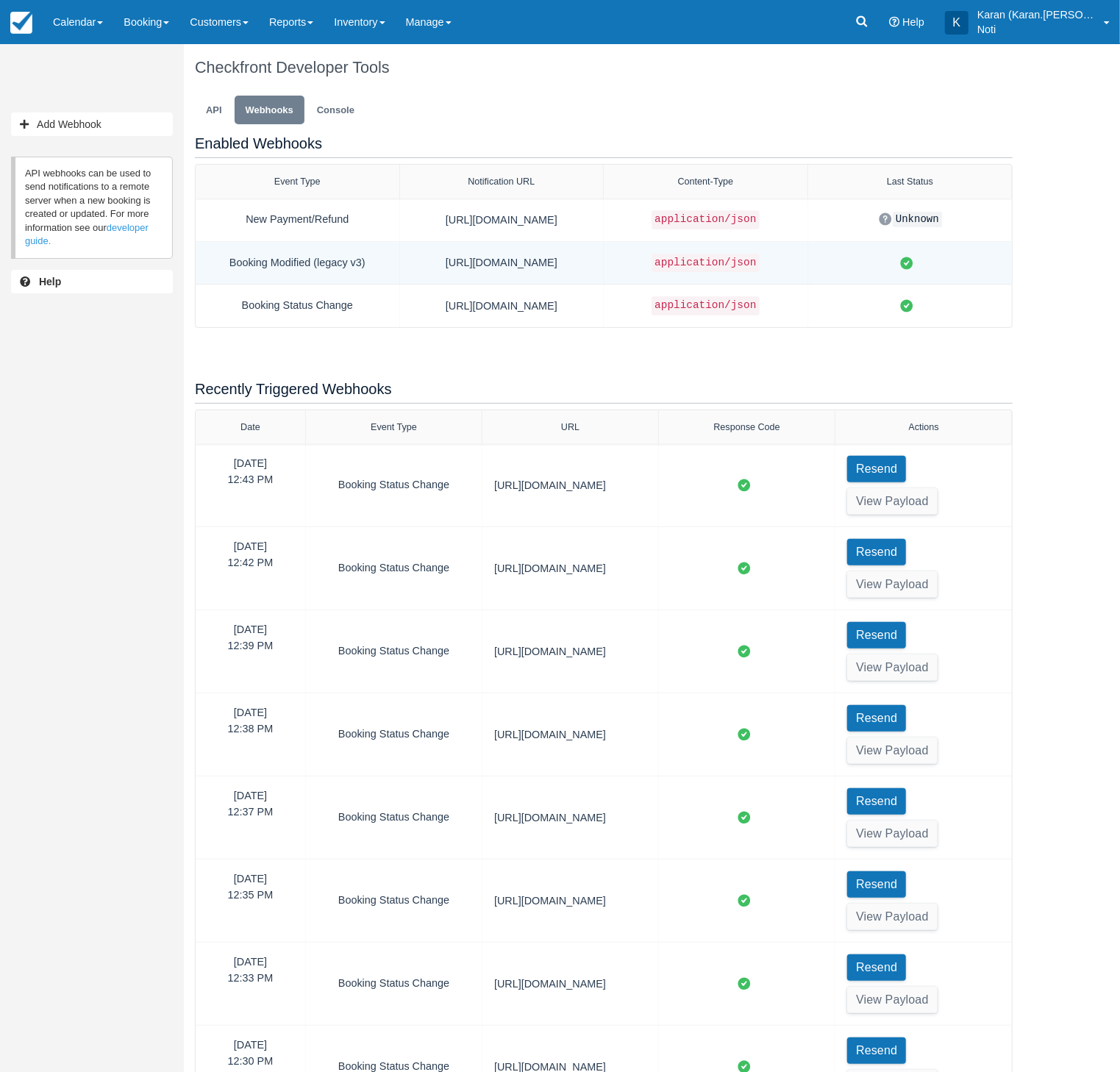
click at [332, 260] on div "Booking Modified (legacy v3)" at bounding box center [297, 263] width 180 height 19
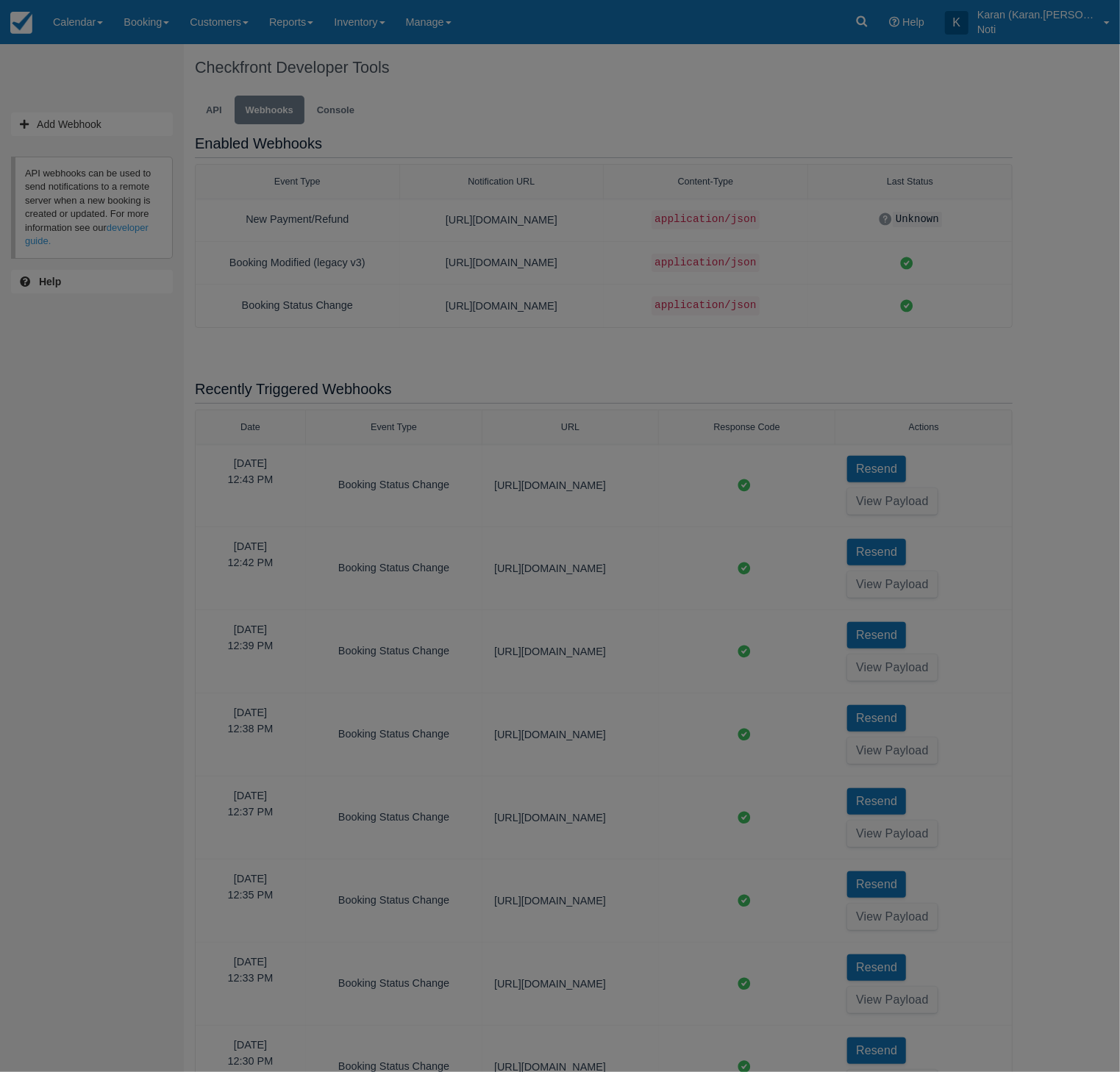
click at [0, 0] on div "Webhook Setup Notification URL https://eoybido8mtk1smz.m.pipedream.net The secu…" at bounding box center [0, 0] width 0 height 0
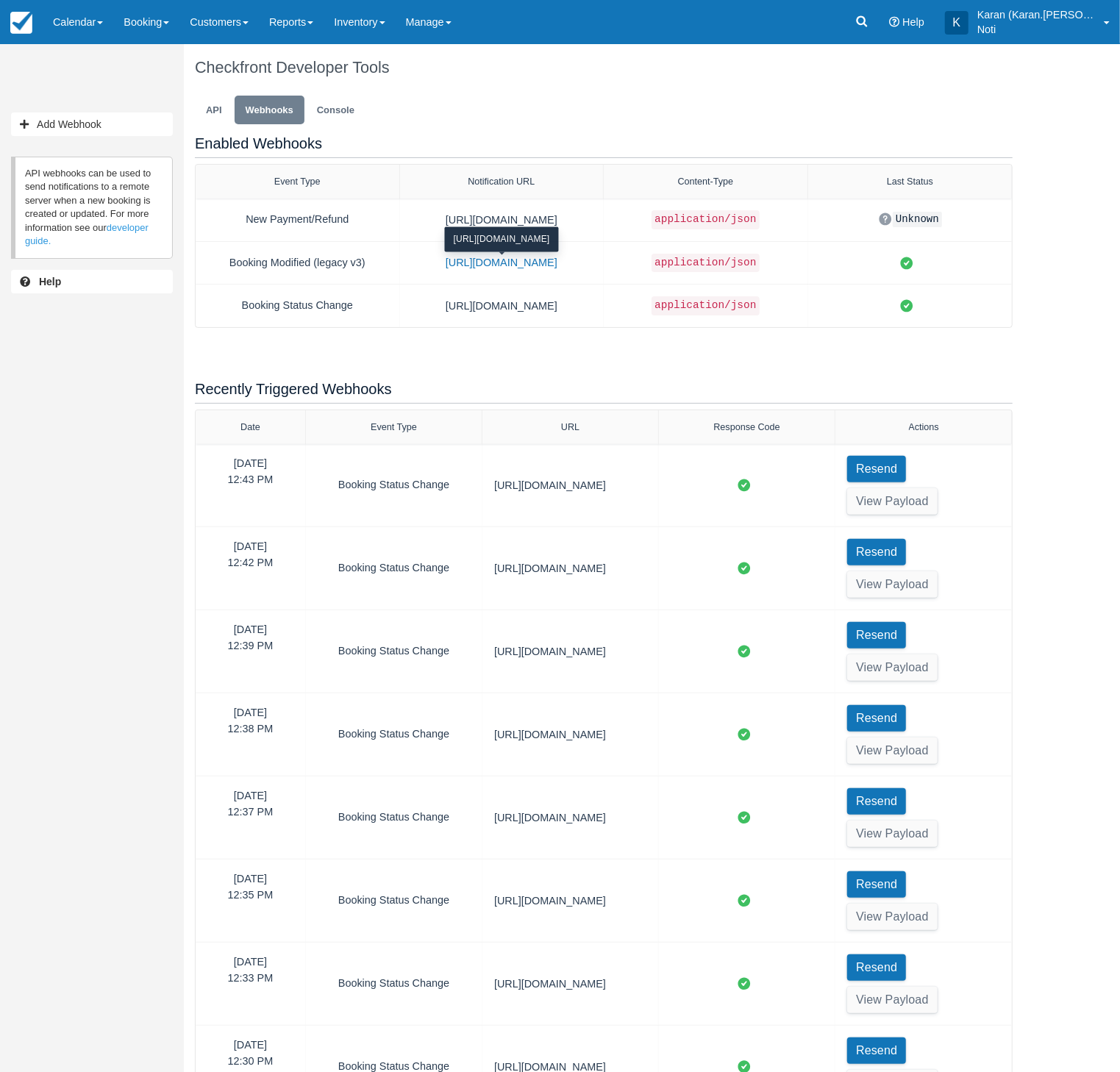
click at [481, 263] on link "https://eoybido8mtk1smz.m.pipedream.net" at bounding box center [501, 262] width 112 height 12
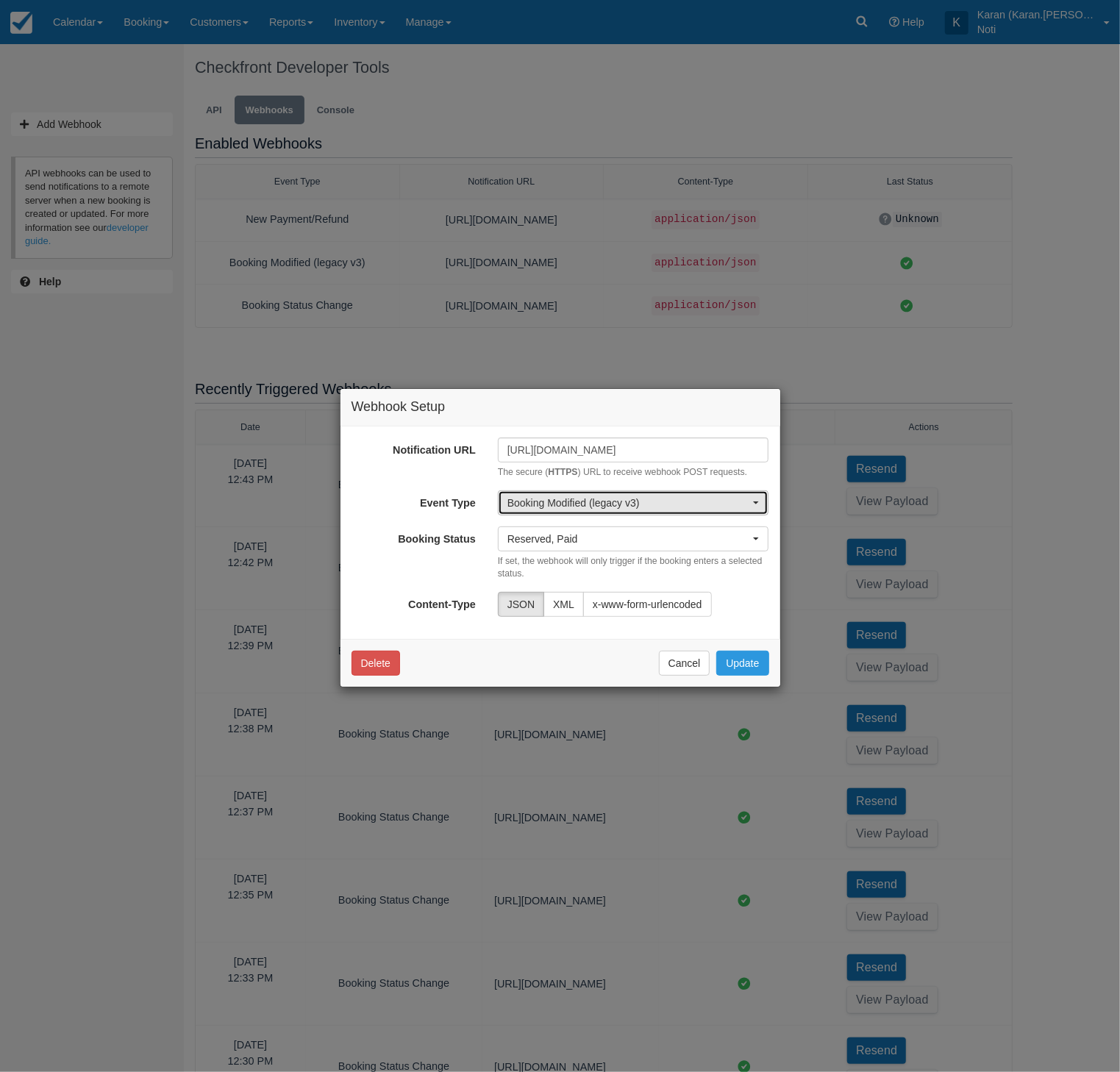
click at [696, 493] on button "Booking Modified (legacy v3)" at bounding box center [633, 502] width 271 height 25
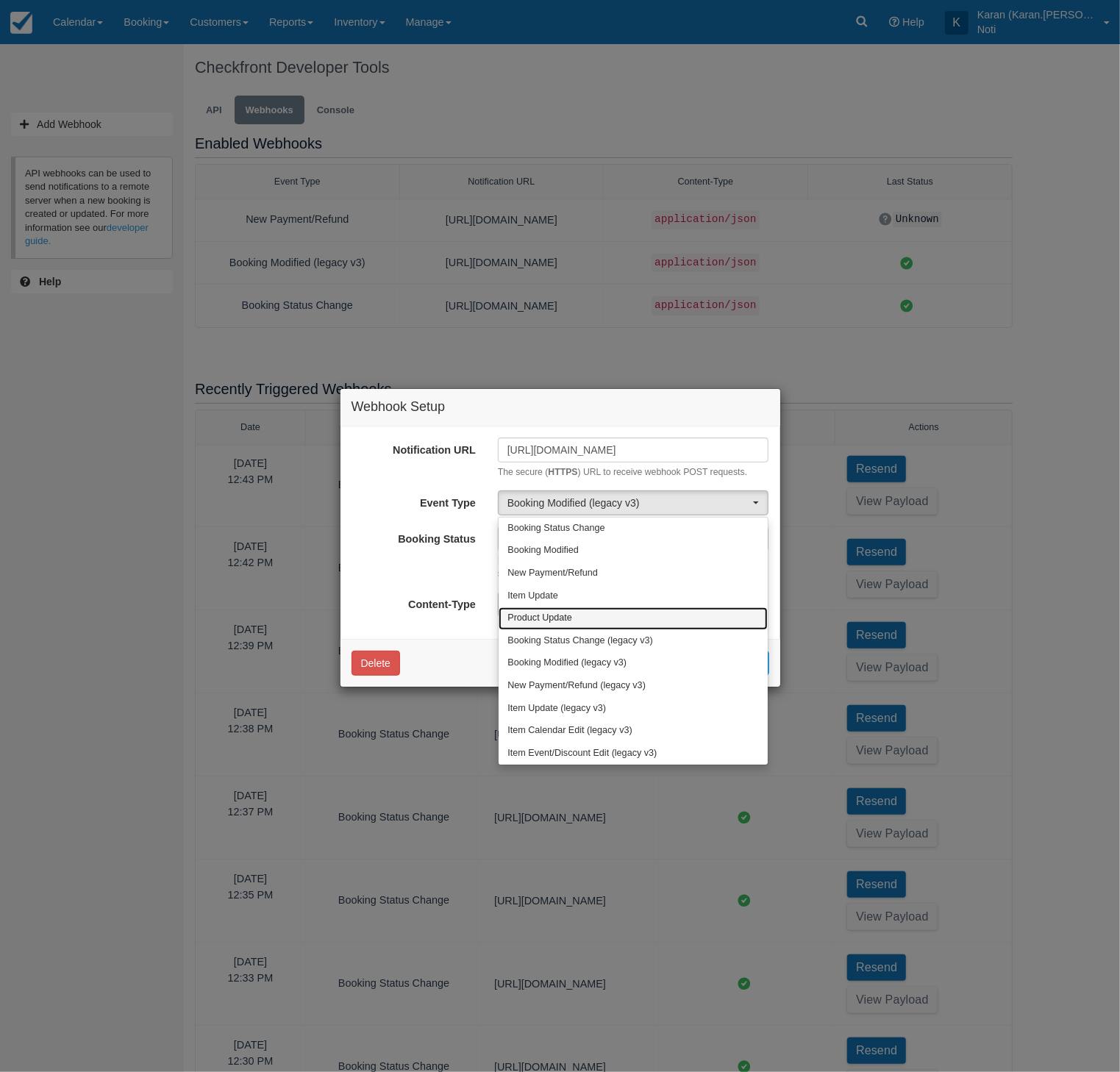
click at [639, 617] on link "Product Update" at bounding box center [633, 618] width 270 height 22
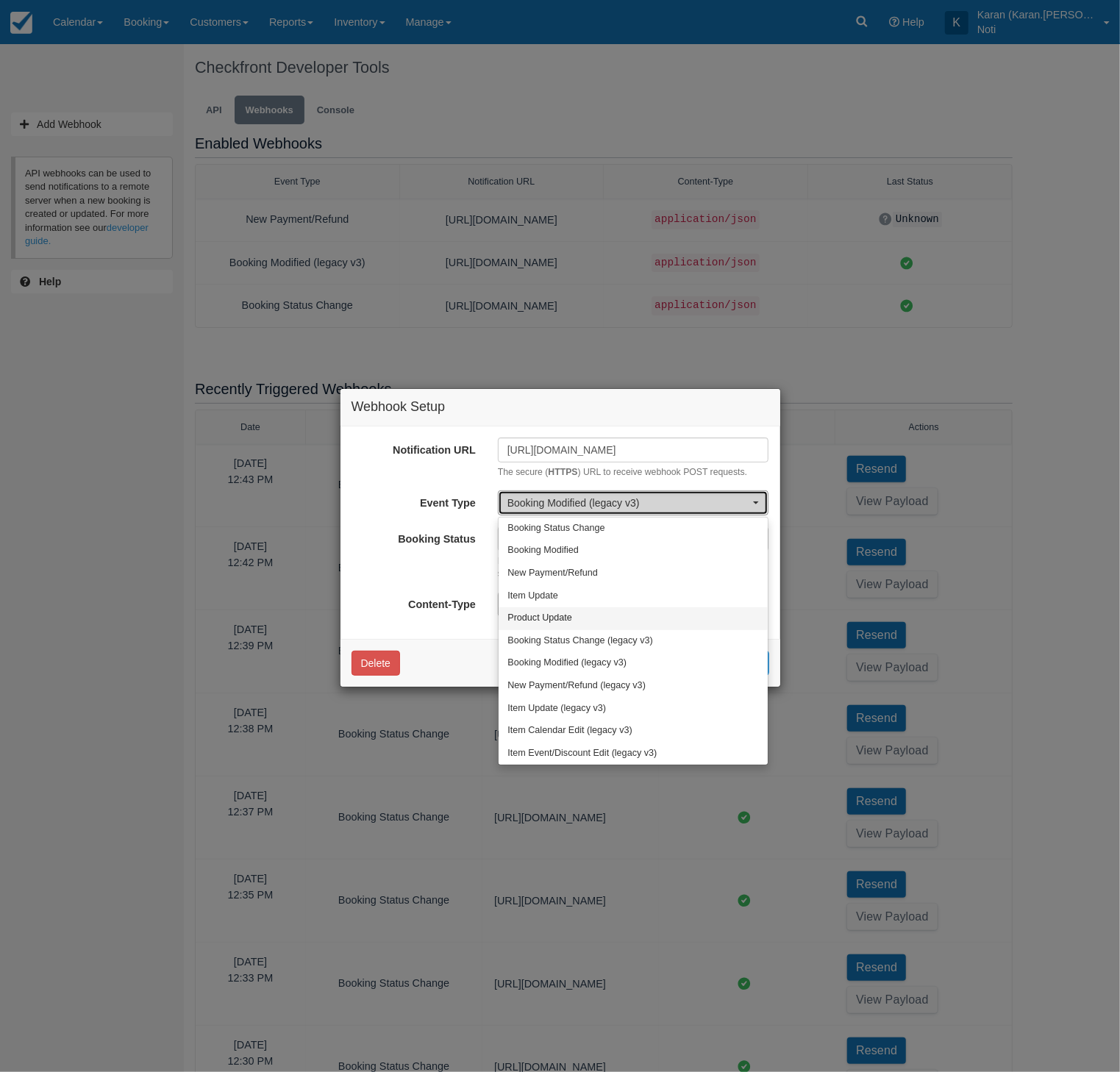
select select "v4_product_update"
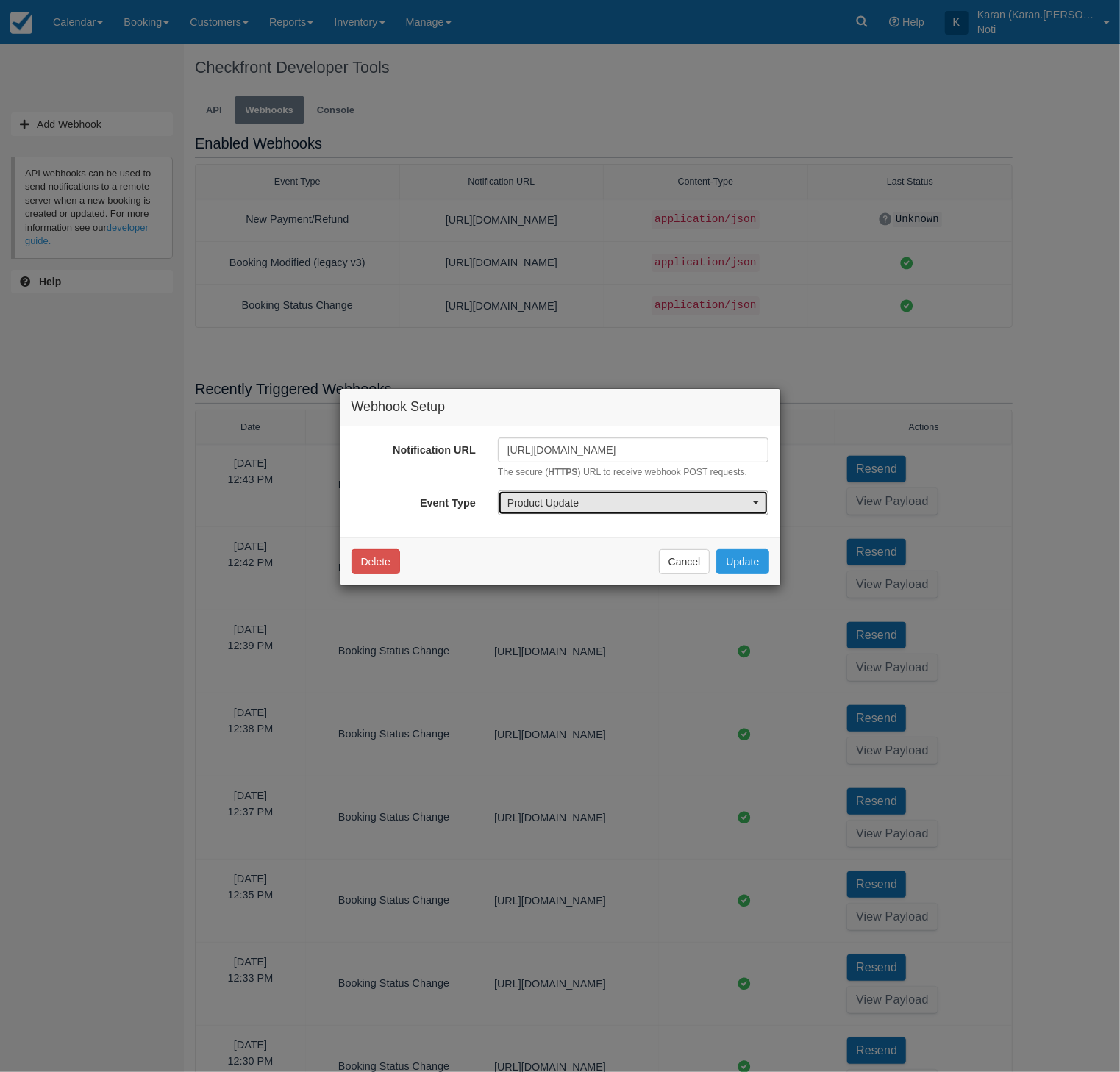
click at [576, 512] on button "Product Update" at bounding box center [633, 502] width 271 height 25
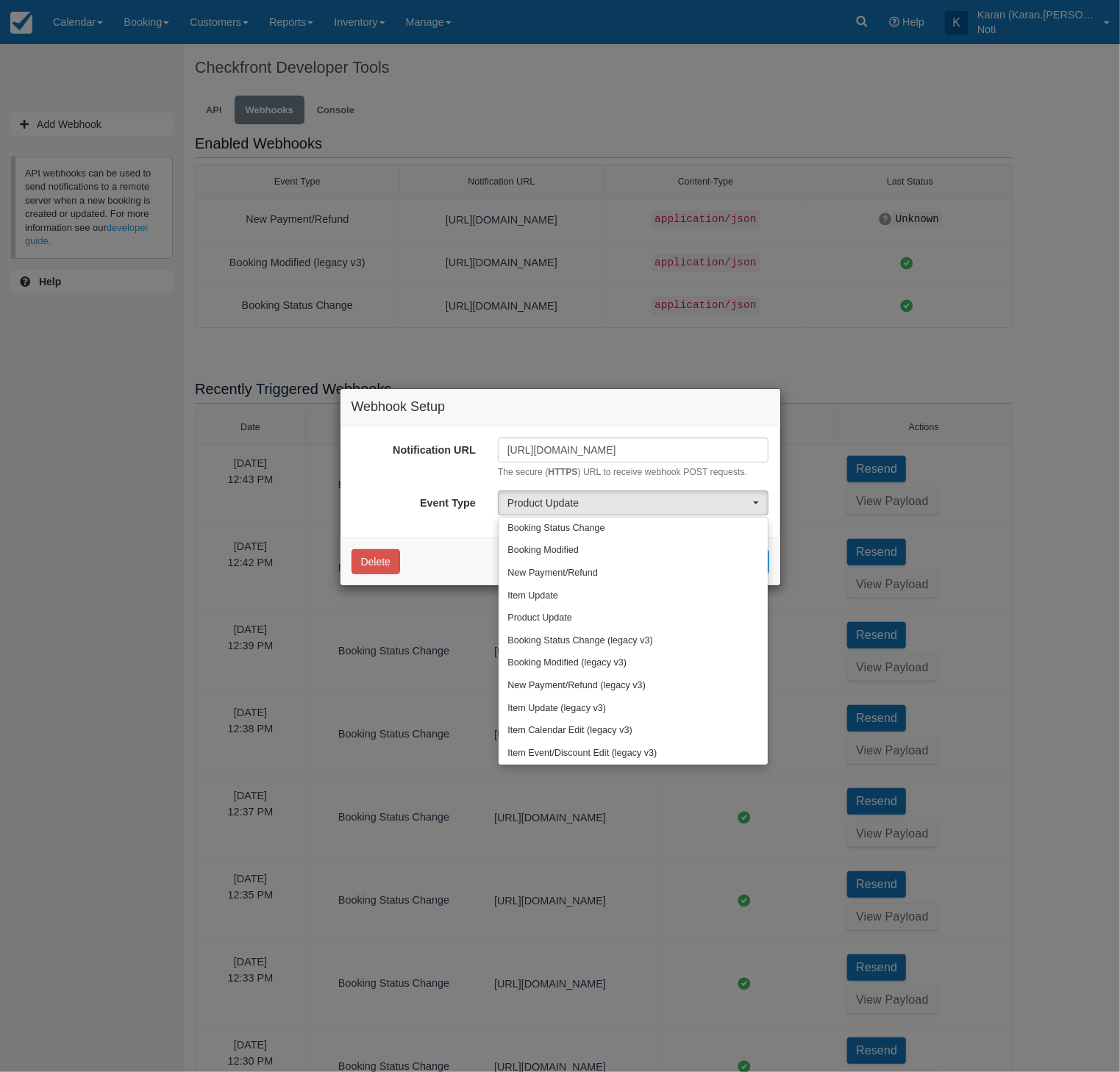
drag, startPoint x: 756, startPoint y: 238, endPoint x: 569, endPoint y: 93, distance: 236.6
click at [756, 238] on div "Webhook Setup Notification URL https://eoybido8mtk1smz.m.pipedream.net The secu…" at bounding box center [560, 536] width 1120 height 1072
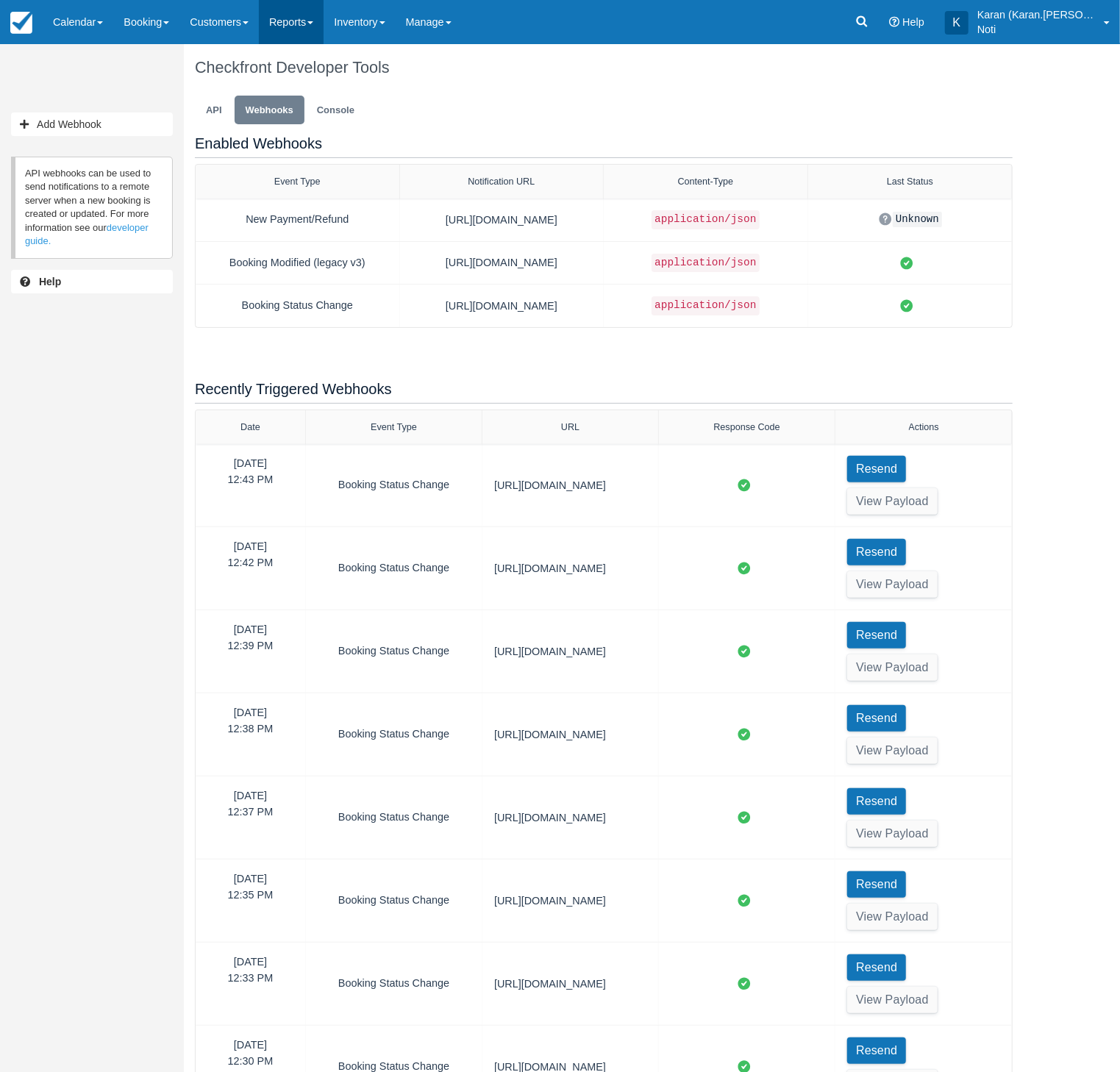
click at [296, 22] on link "Reports" at bounding box center [291, 22] width 65 height 44
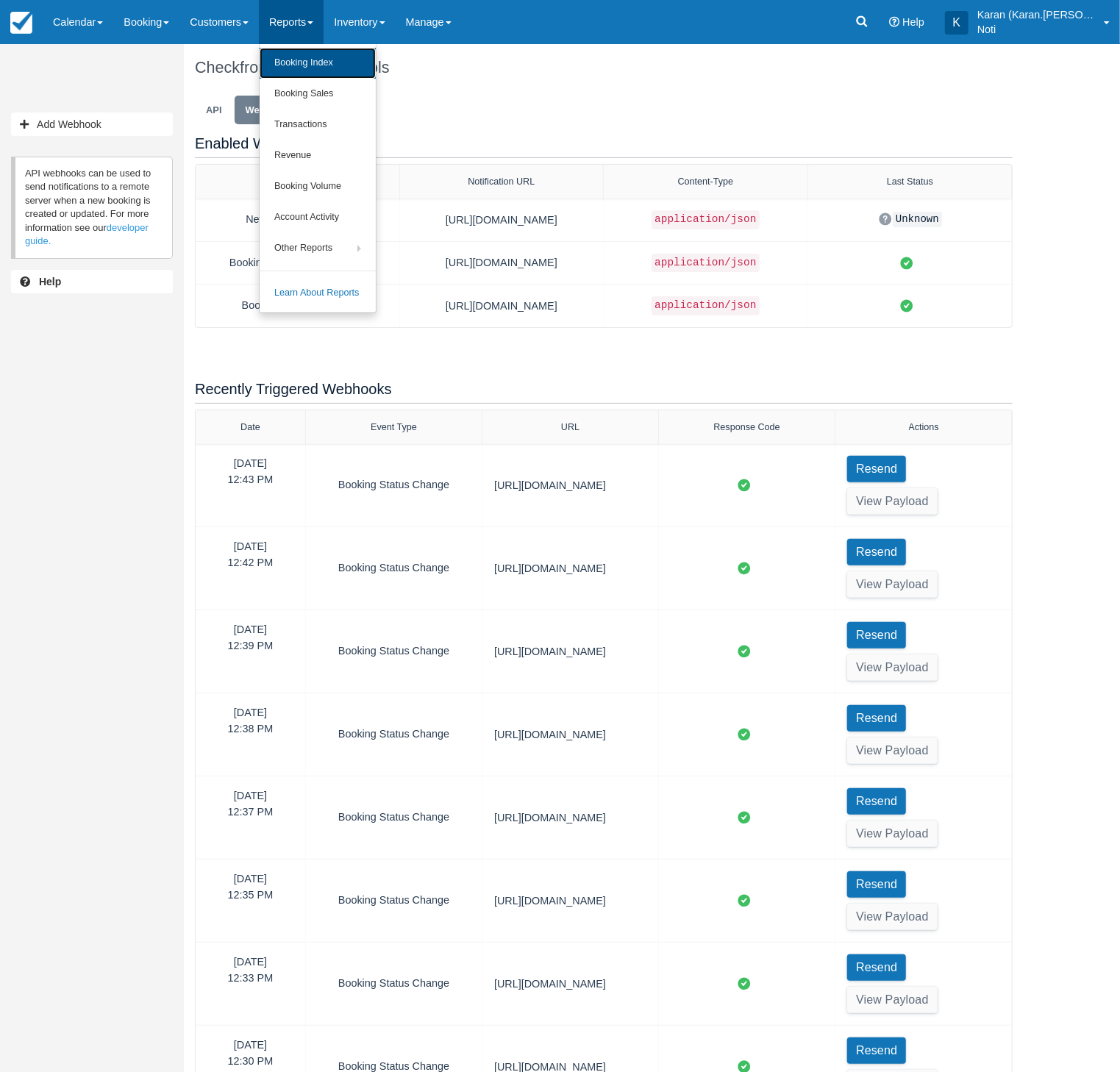
click at [315, 65] on link "Booking Index" at bounding box center [318, 63] width 116 height 31
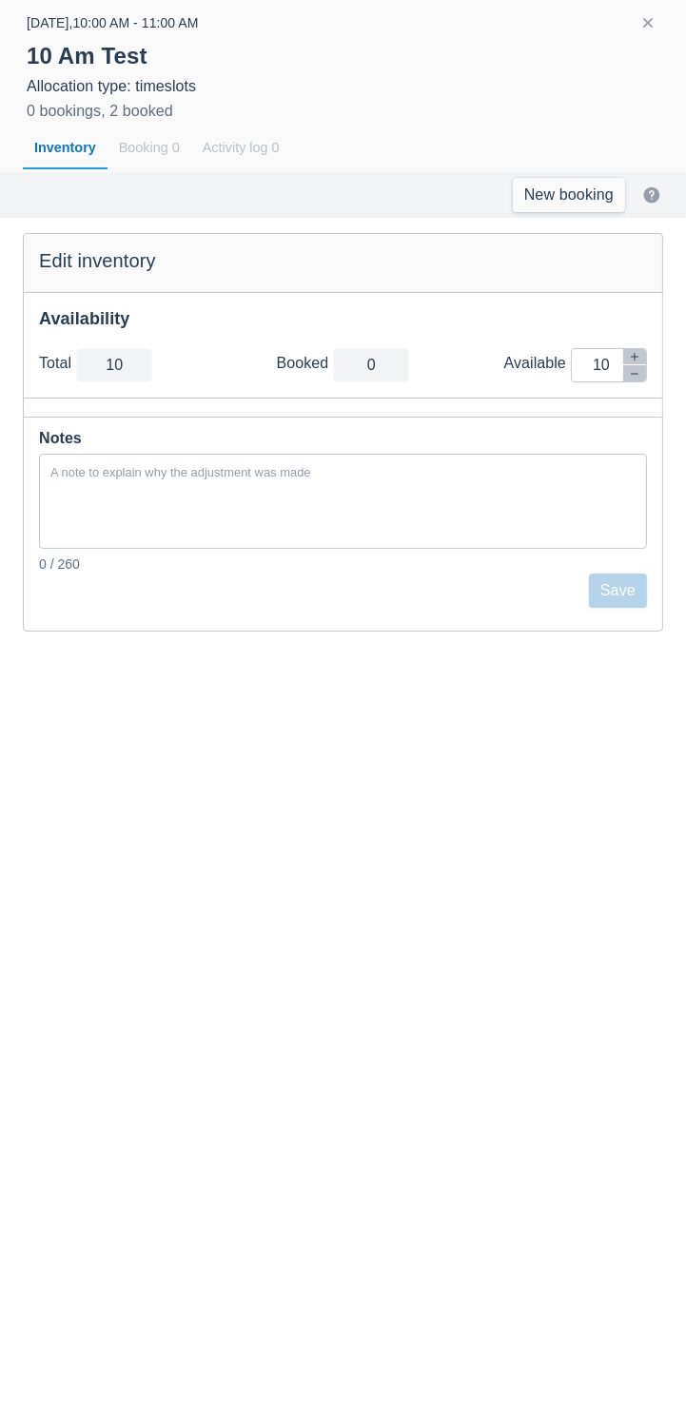
scroll to position [0, 650]
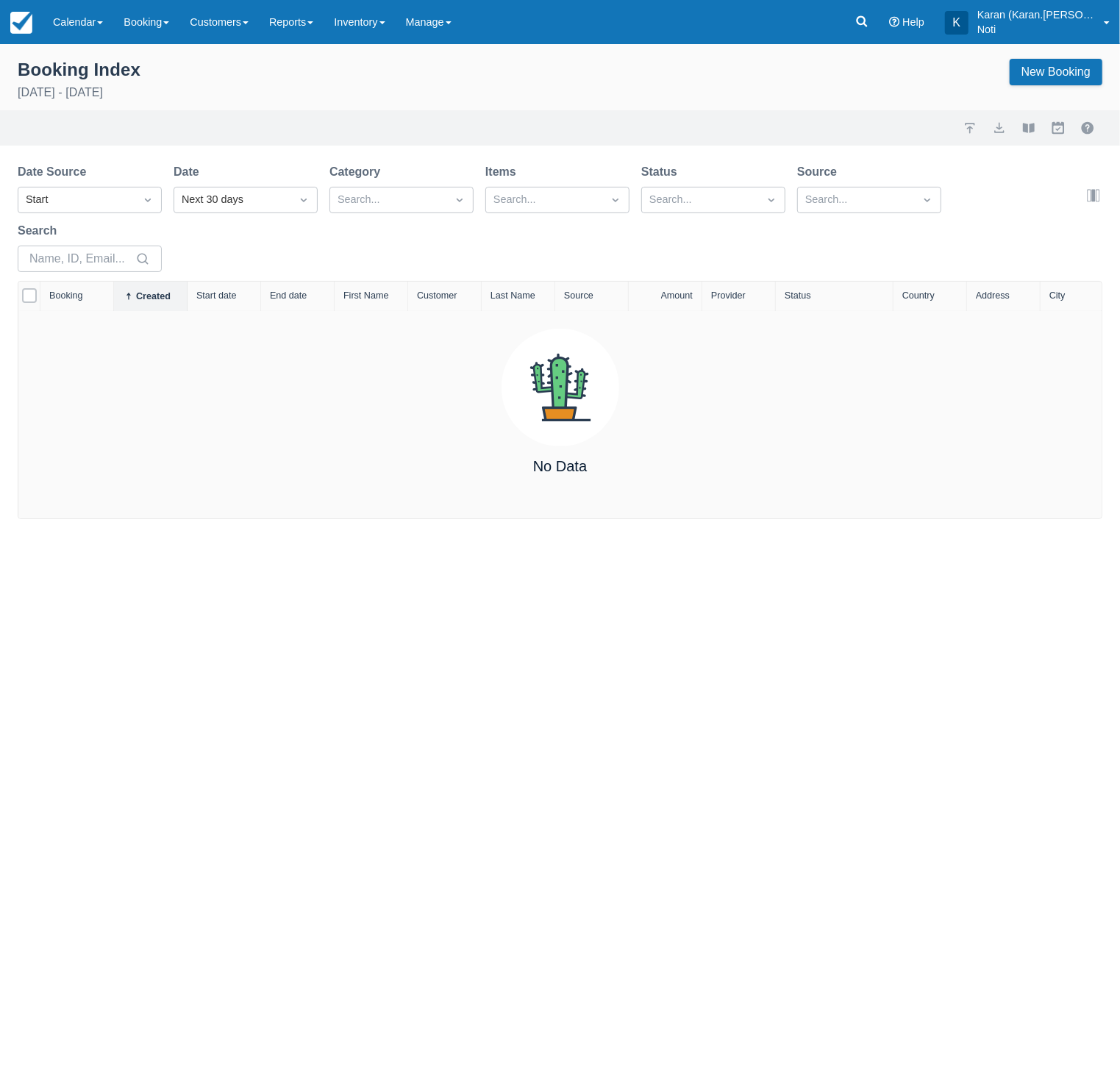
click at [249, 216] on div "Date Source Start Date Next 30 days Category Search... Items Search... Status S…" at bounding box center [551, 222] width 1067 height 117
click at [256, 203] on div "Next 30 days" at bounding box center [232, 199] width 101 height 16
click at [248, 427] on div "All - upcoming" at bounding box center [245, 427] width 144 height 29
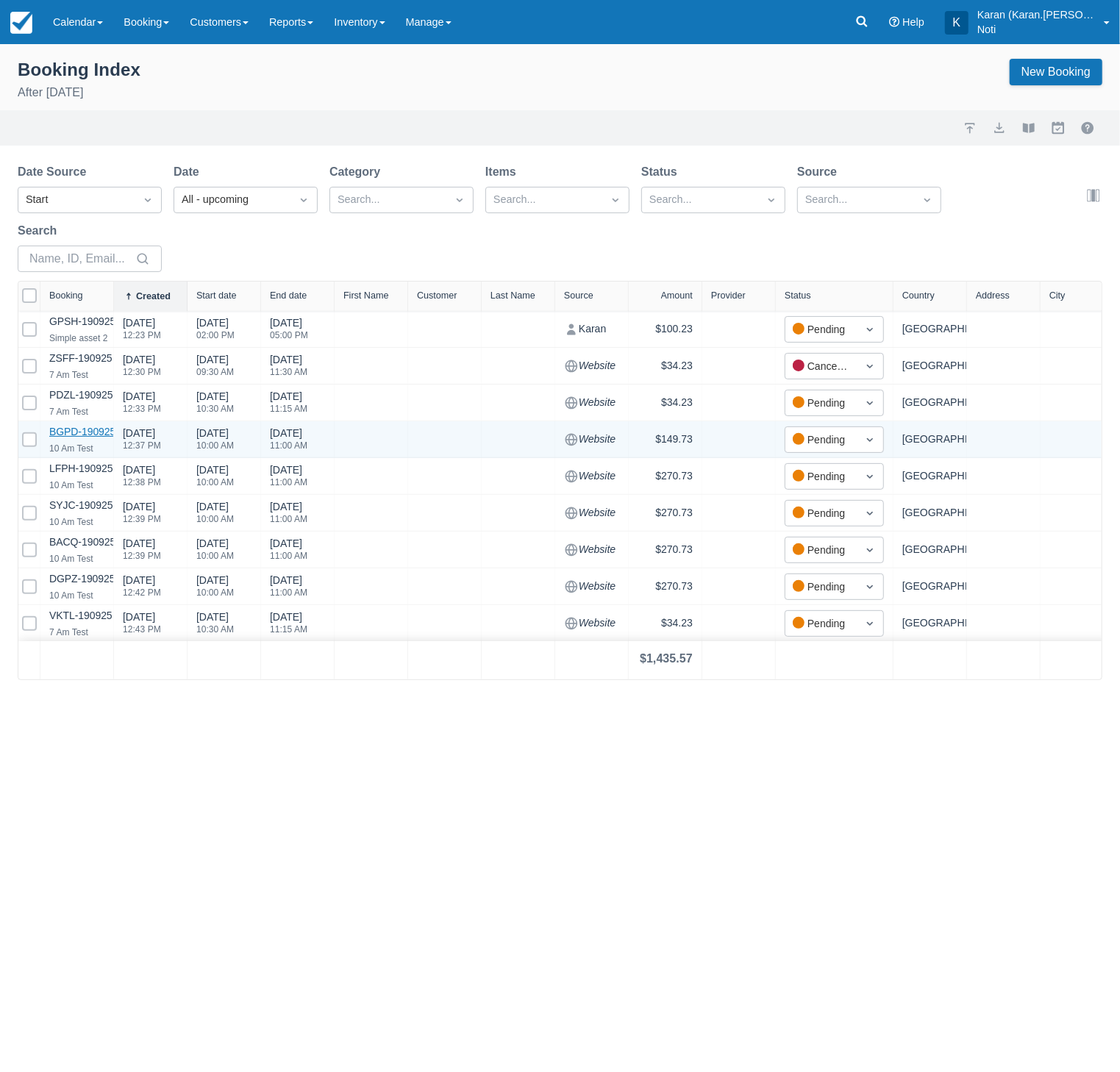
click at [88, 431] on link "BGPD-190925" at bounding box center [83, 431] width 66 height 12
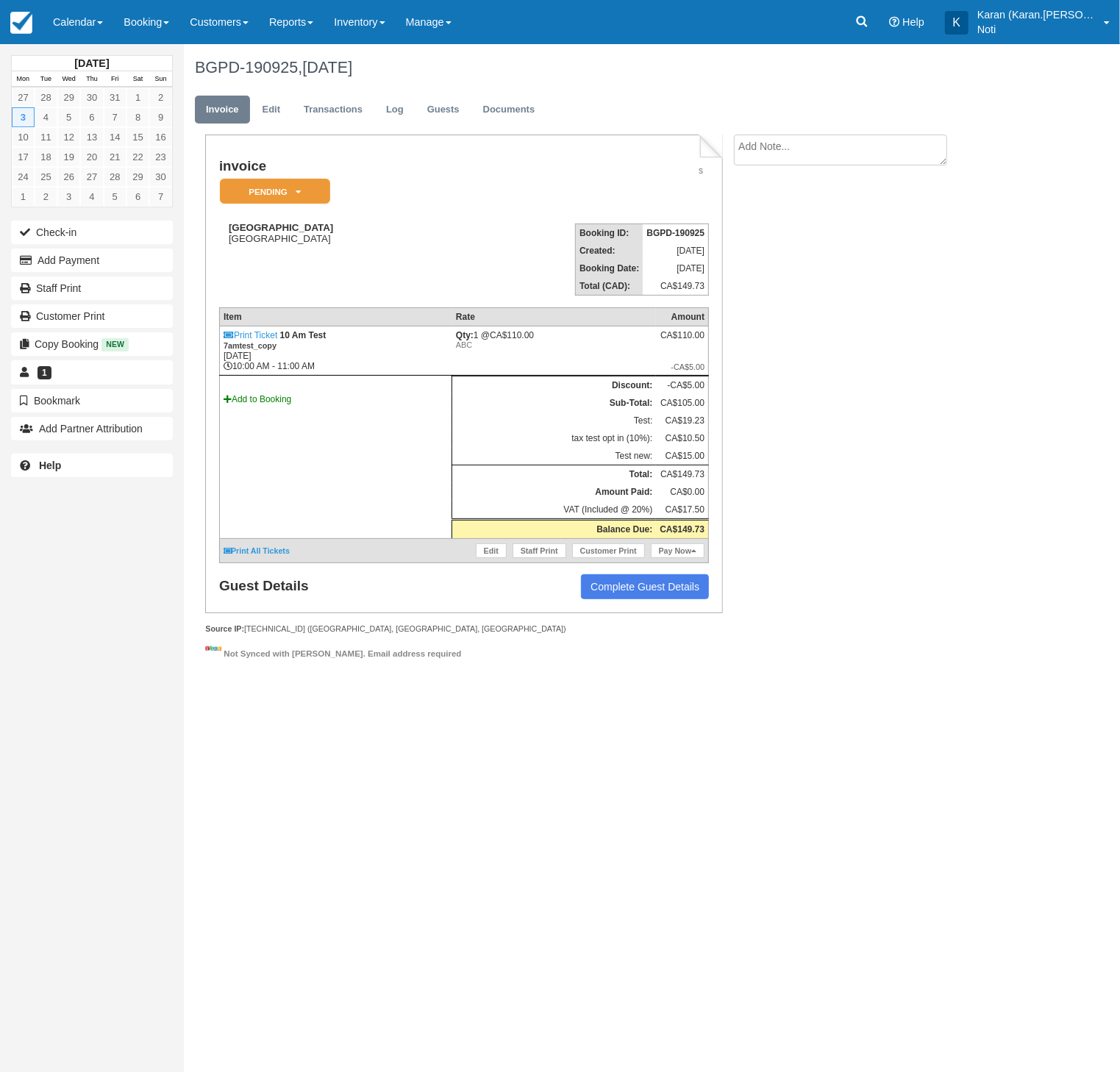
click at [502, 252] on td "Booking ID: BGPD-190925 Created: [DATE] Booking Date: [DATE] Total (CAD): CA$14…" at bounding box center [577, 254] width 262 height 83
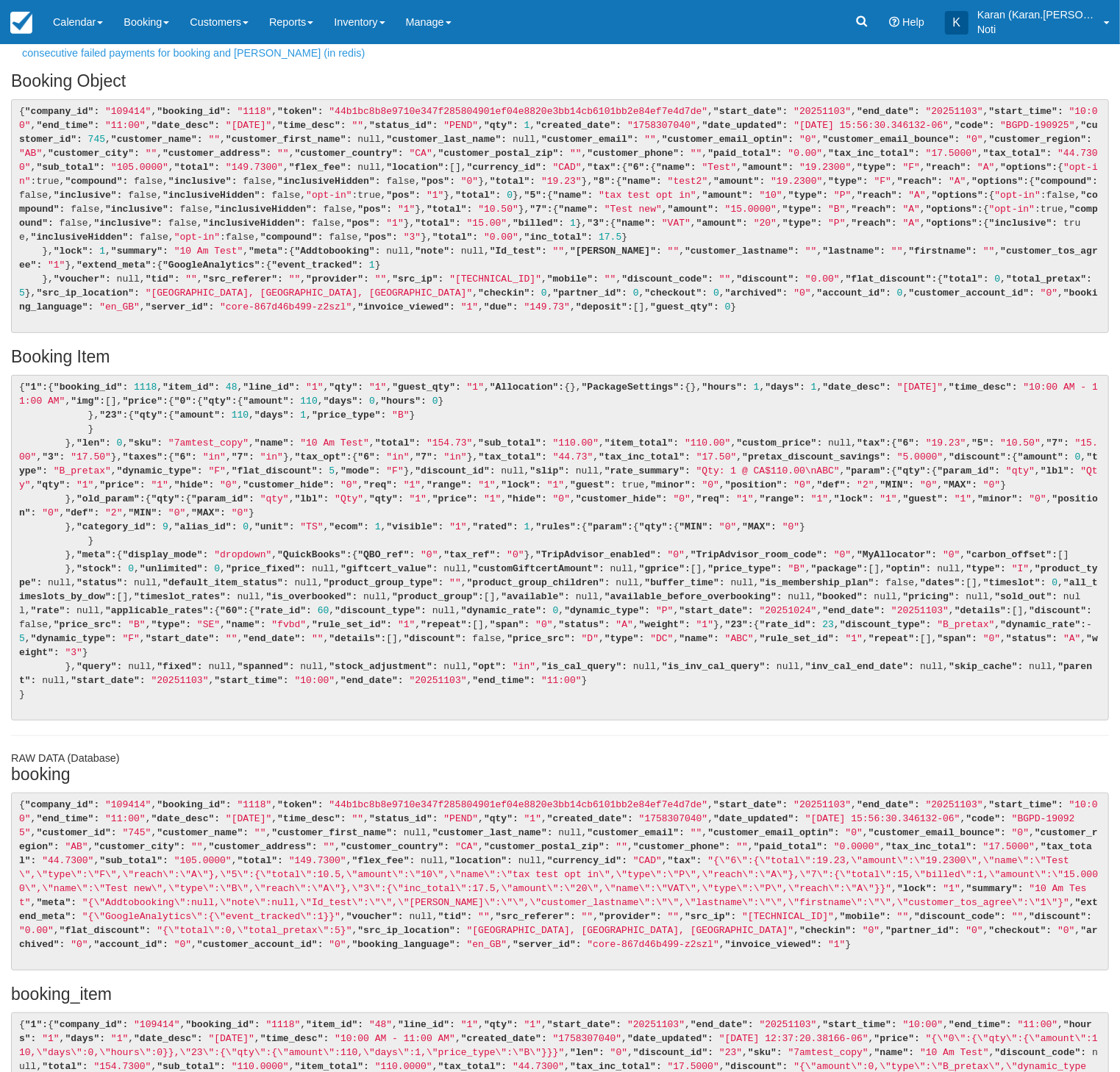
scroll to position [255, 0]
click at [667, 331] on pre "{ "company_id": "109414" , "booking_id": "1118" , "token": "44b1bc8b8e9710e347f…" at bounding box center [560, 214] width 1098 height 233
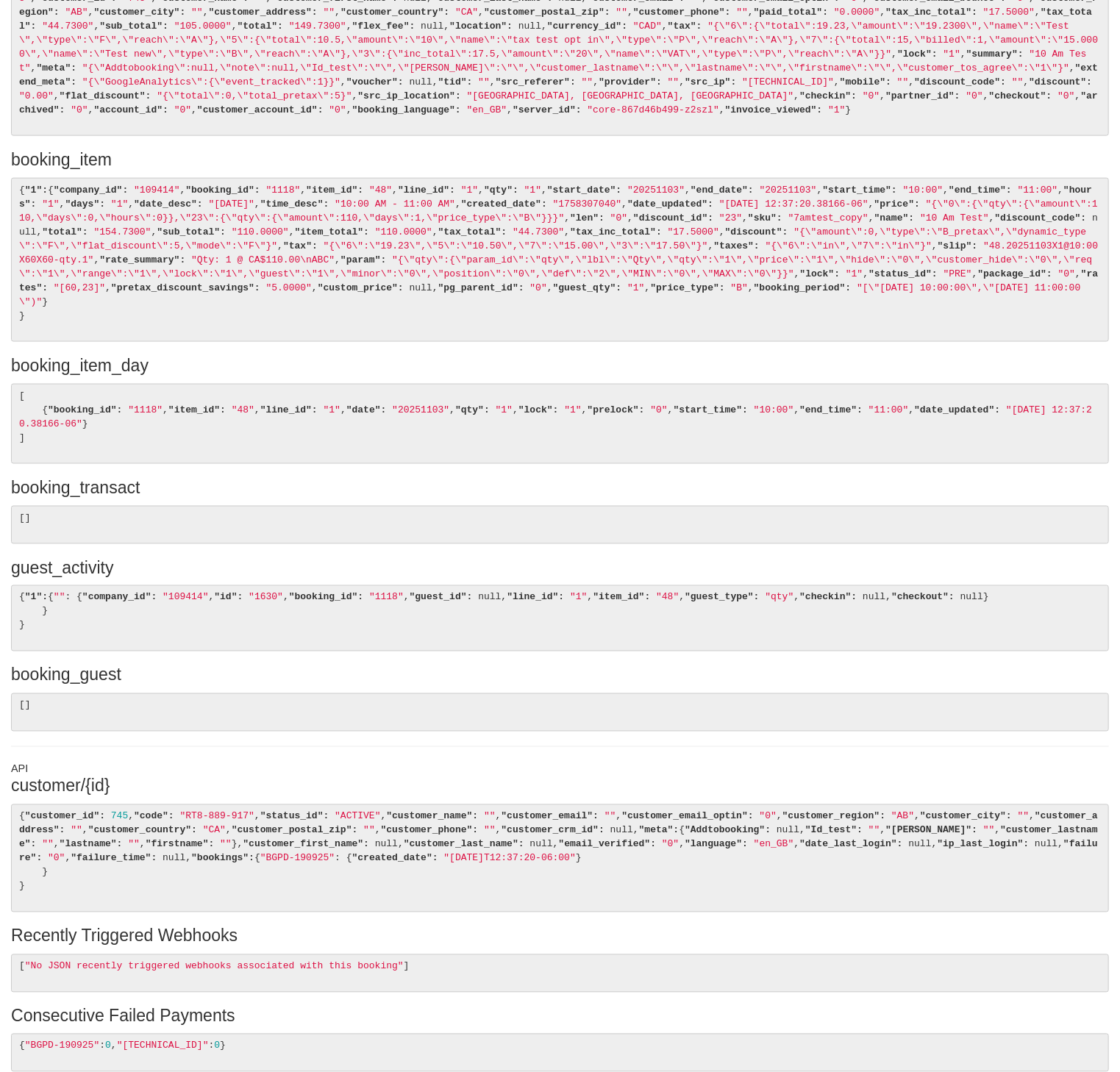
scroll to position [6190, 0]
